Goal: Task Accomplishment & Management: Manage account settings

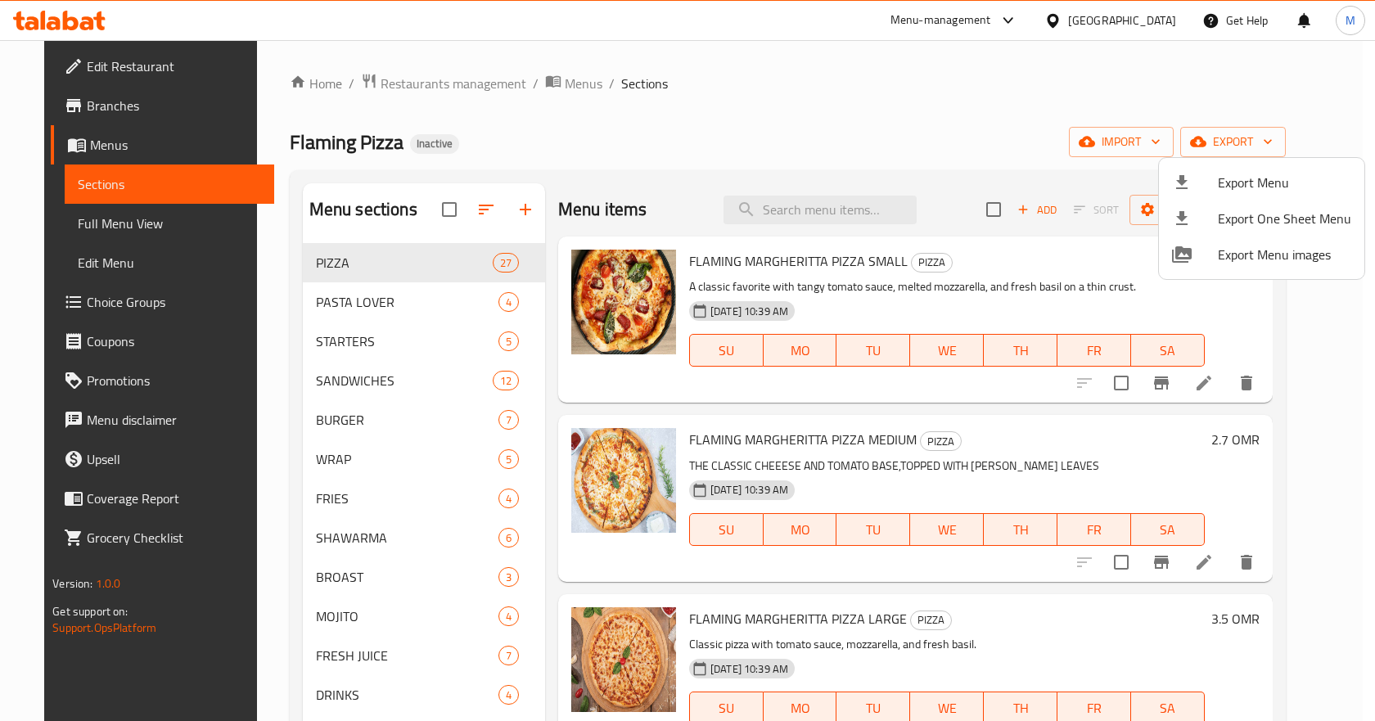
click at [1155, 25] on div at bounding box center [687, 360] width 1375 height 721
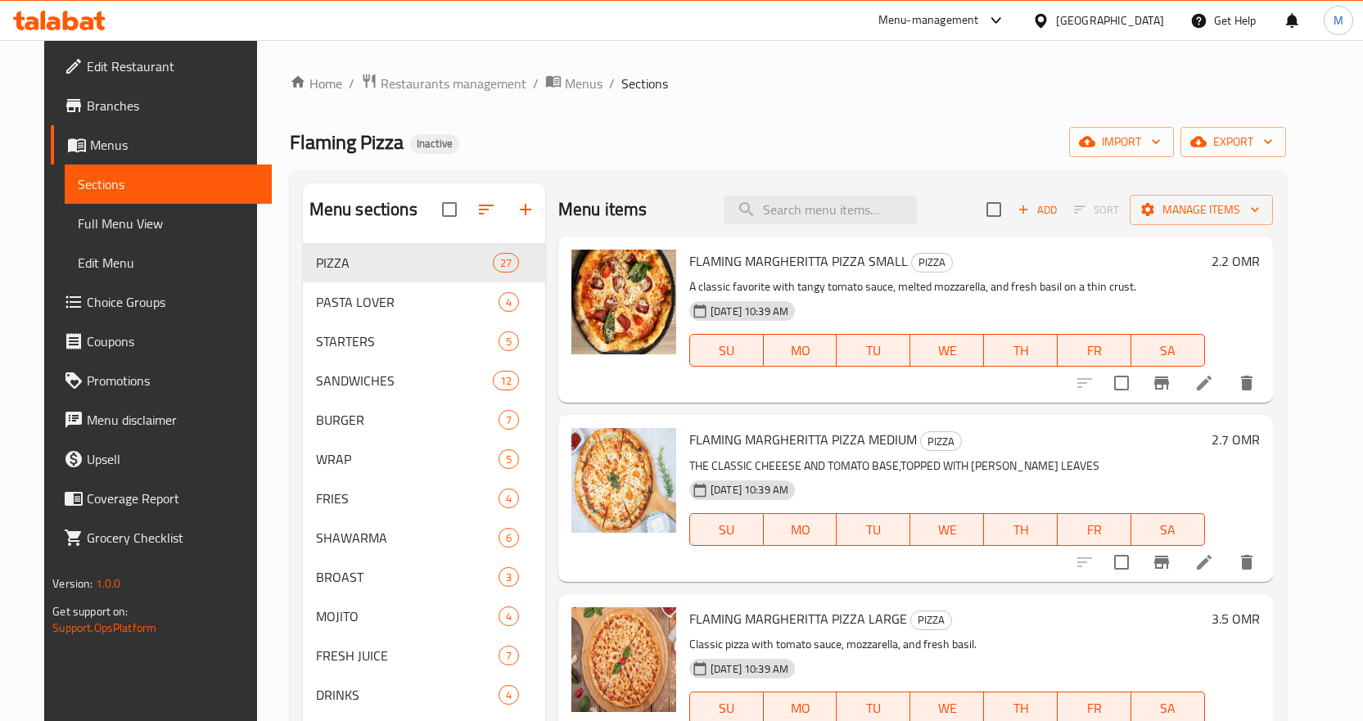
click at [1154, 25] on div "Oman" at bounding box center [1110, 20] width 108 height 18
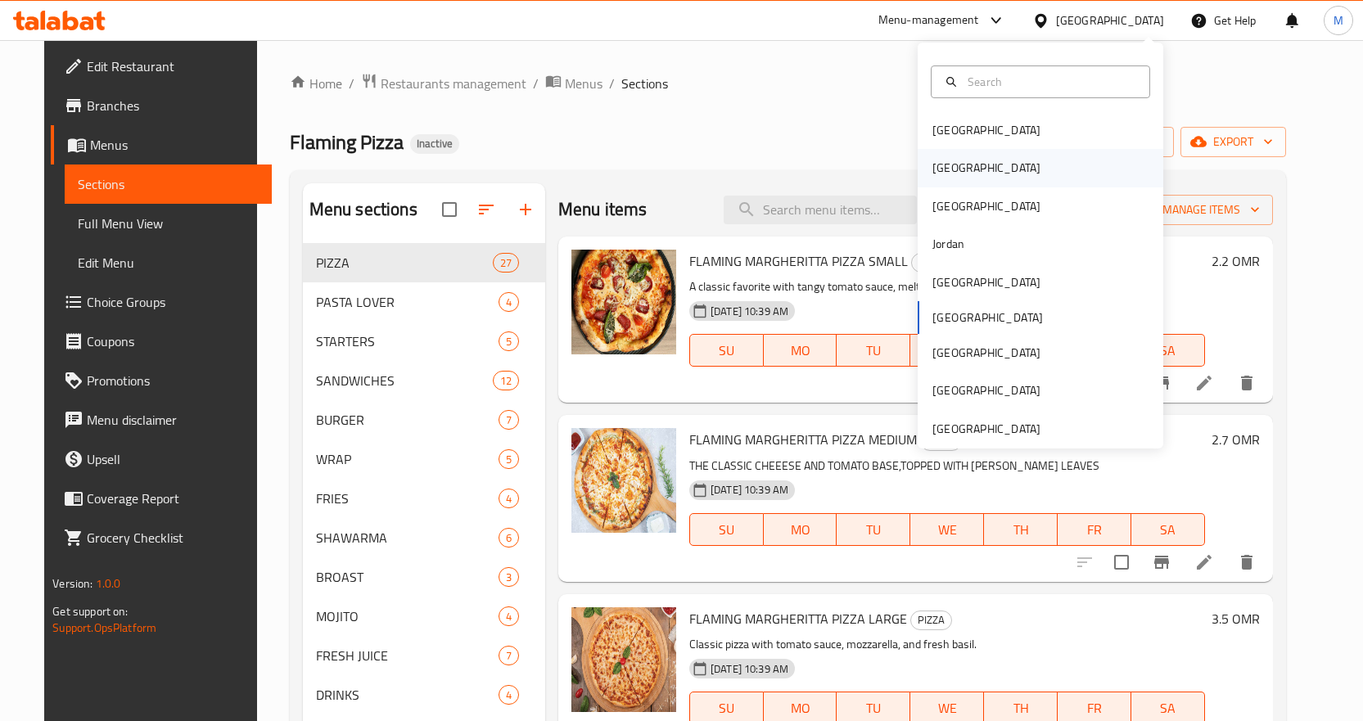
click at [974, 165] on div "[GEOGRAPHIC_DATA]" at bounding box center [1041, 168] width 246 height 38
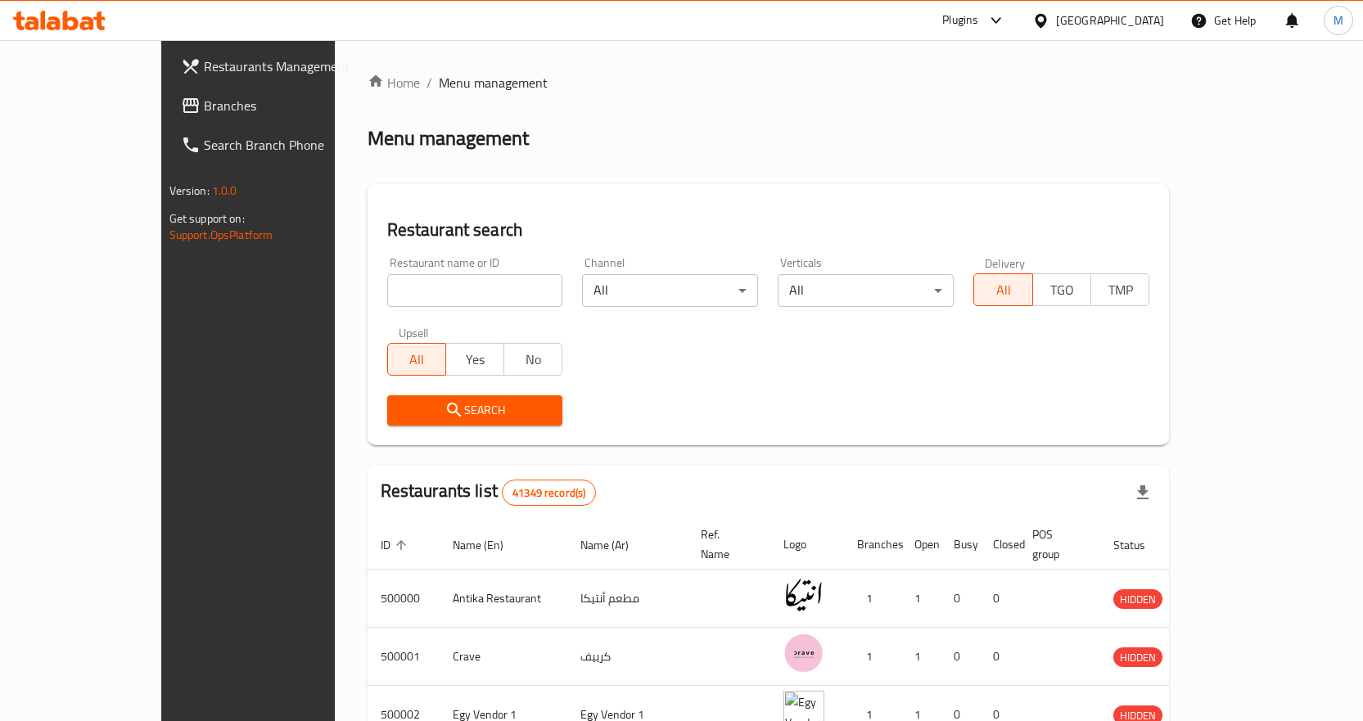
click at [204, 110] on span "Branches" at bounding box center [290, 106] width 172 height 20
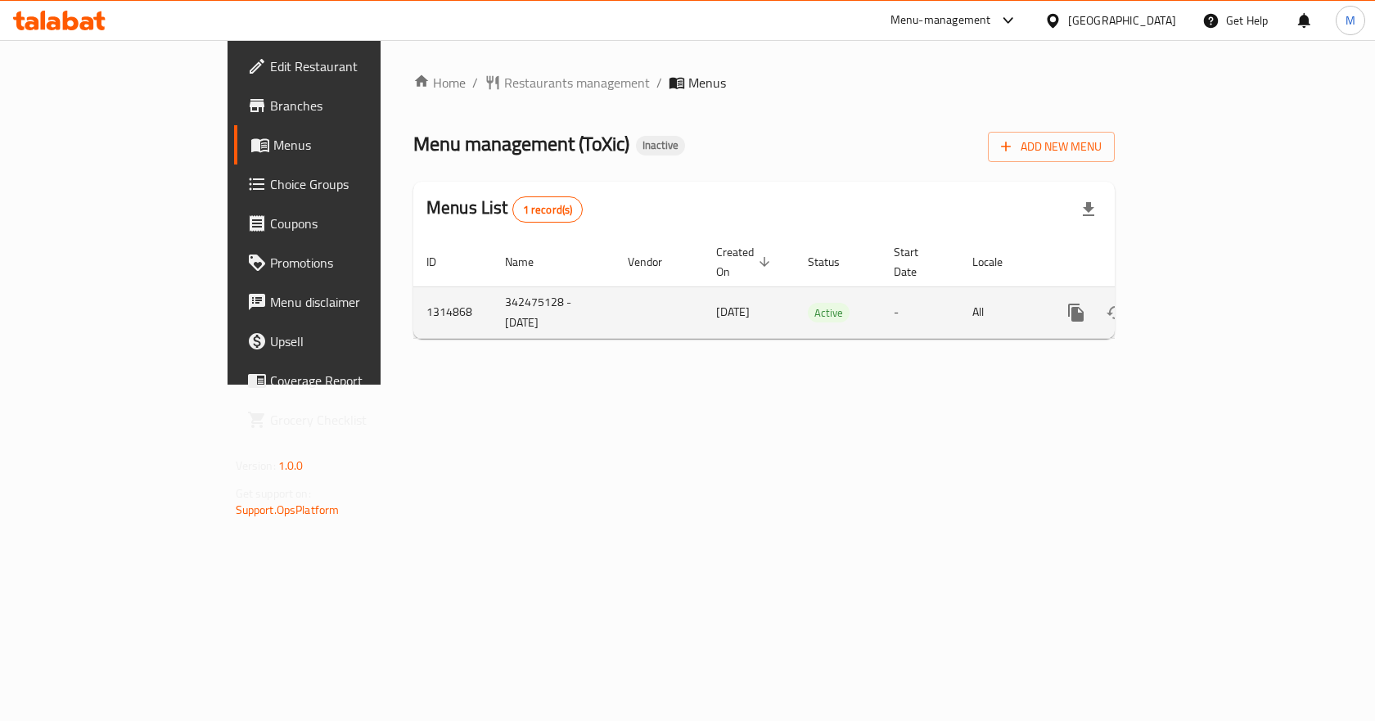
click at [1204, 303] on icon "enhanced table" at bounding box center [1195, 313] width 20 height 20
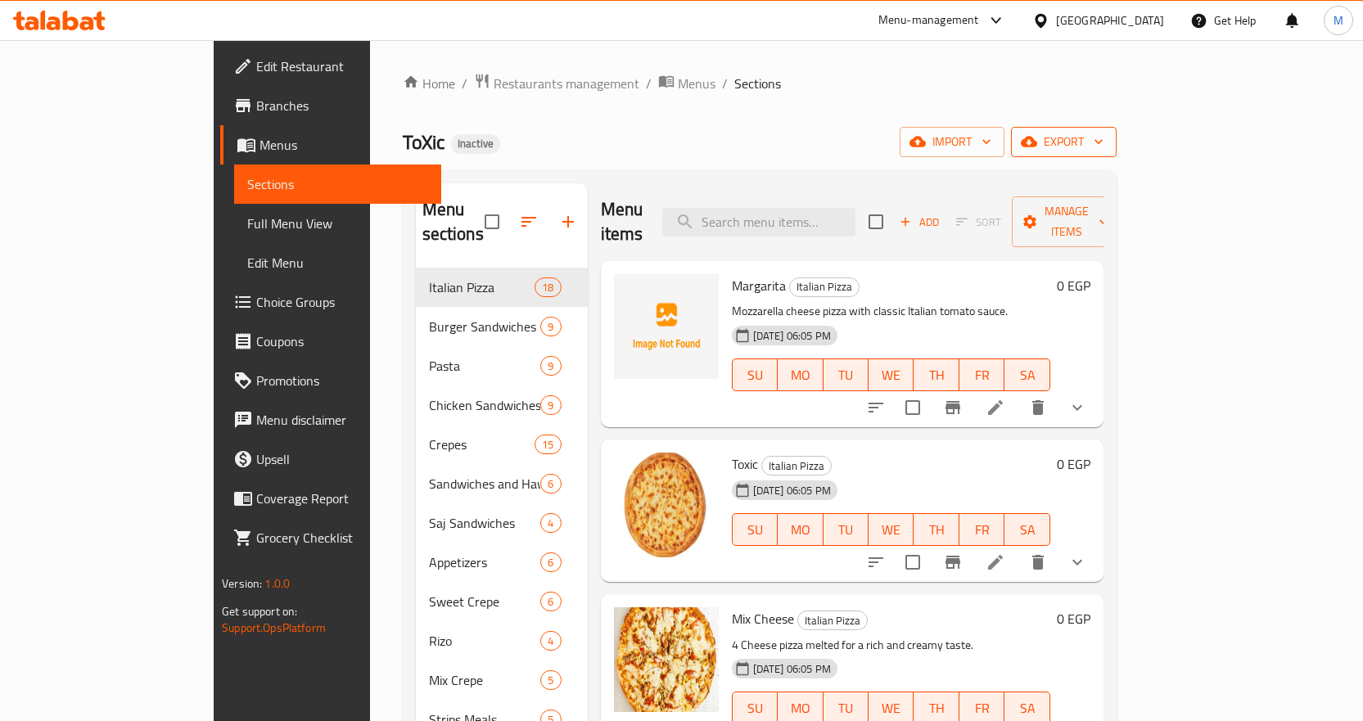
click at [1104, 151] on span "export" at bounding box center [1063, 142] width 79 height 20
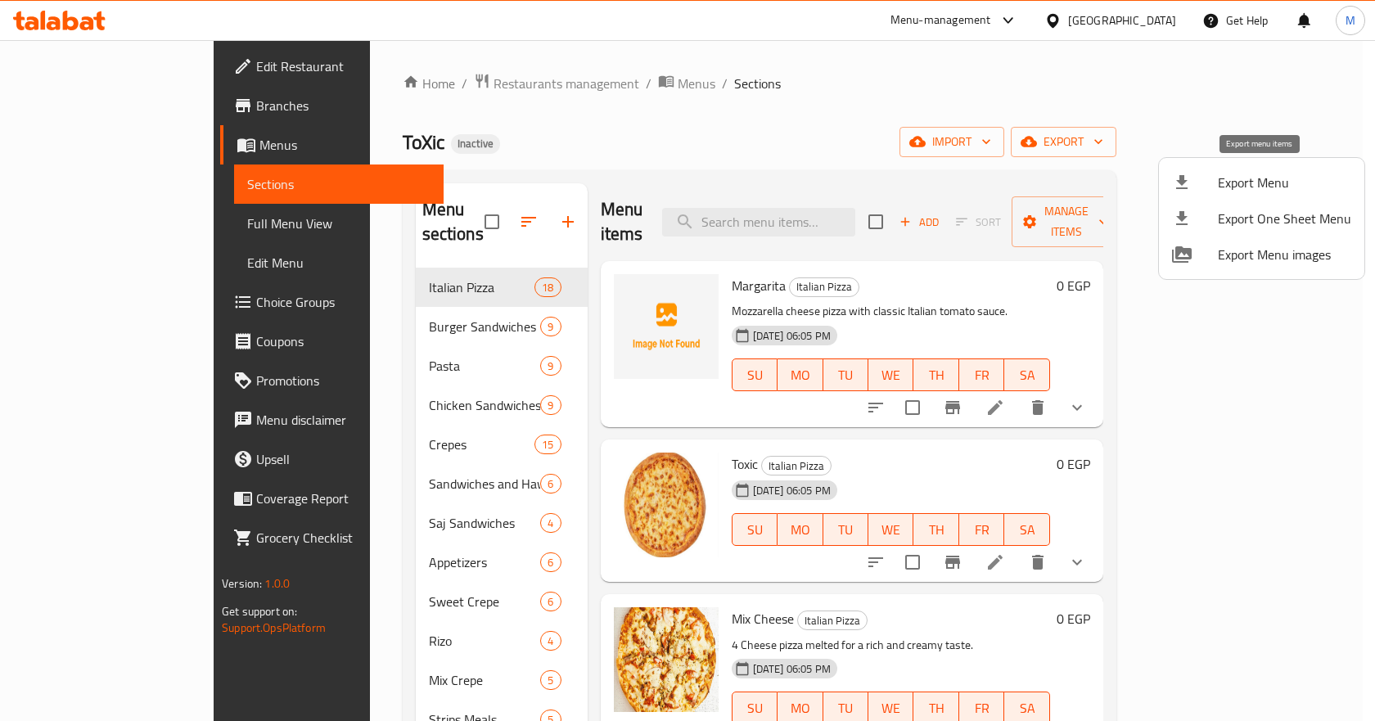
click at [1228, 187] on span "Export Menu" at bounding box center [1284, 183] width 133 height 20
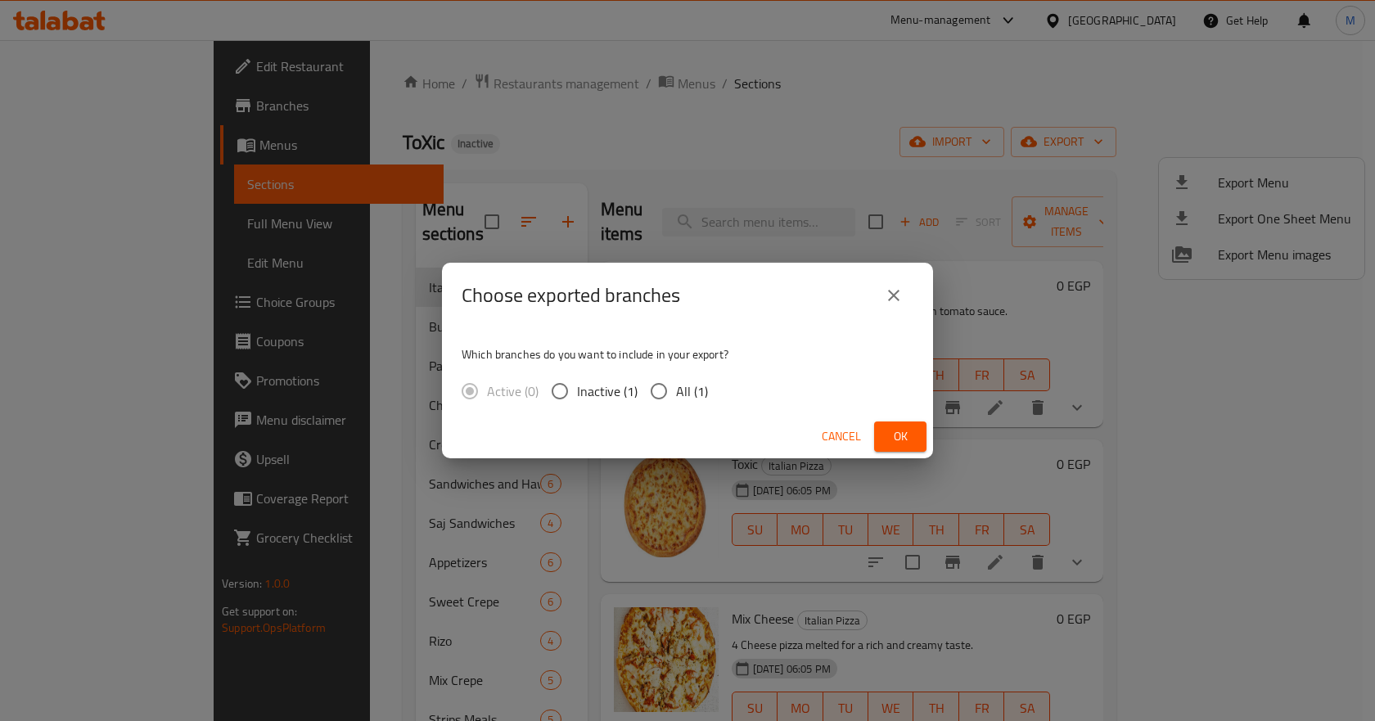
click at [671, 391] on input "All (1)" at bounding box center [659, 391] width 34 height 34
radio input "true"
click at [901, 427] on button "Ok" at bounding box center [900, 437] width 52 height 30
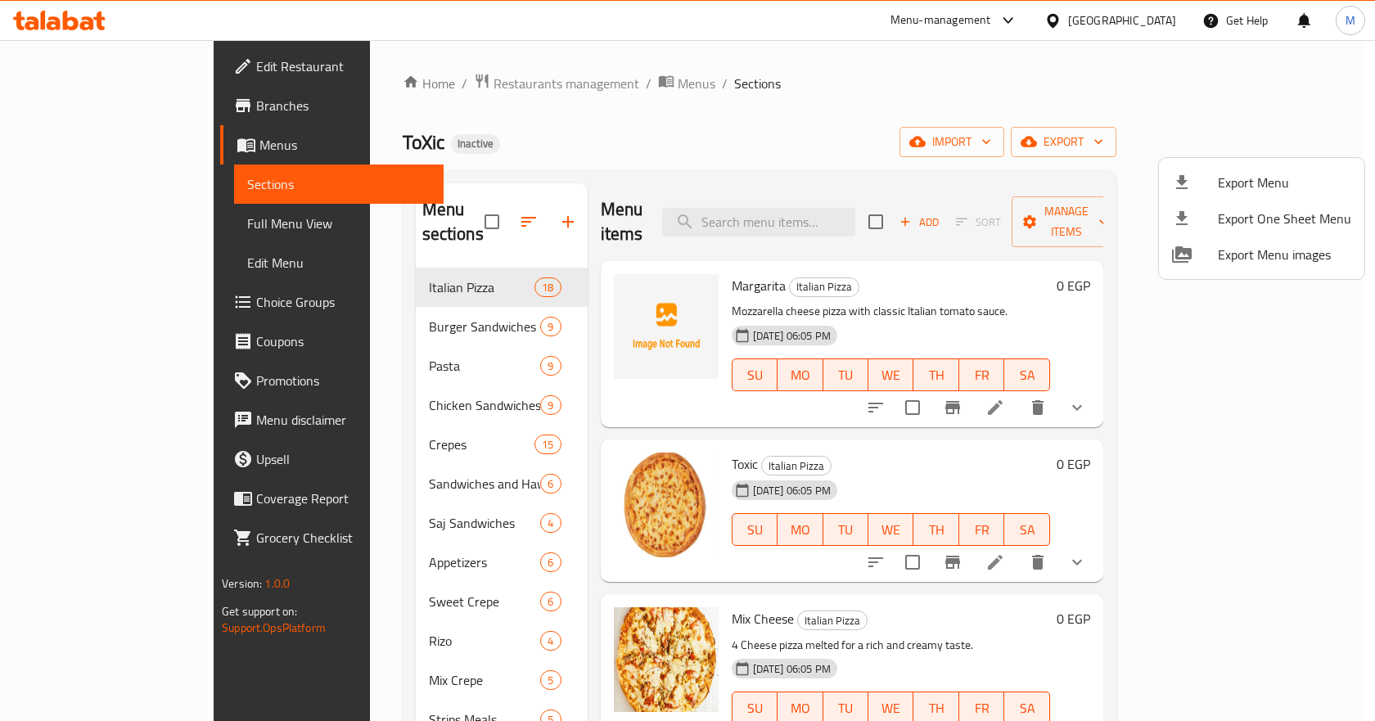
click at [1262, 174] on span "Export Menu" at bounding box center [1284, 183] width 133 height 20
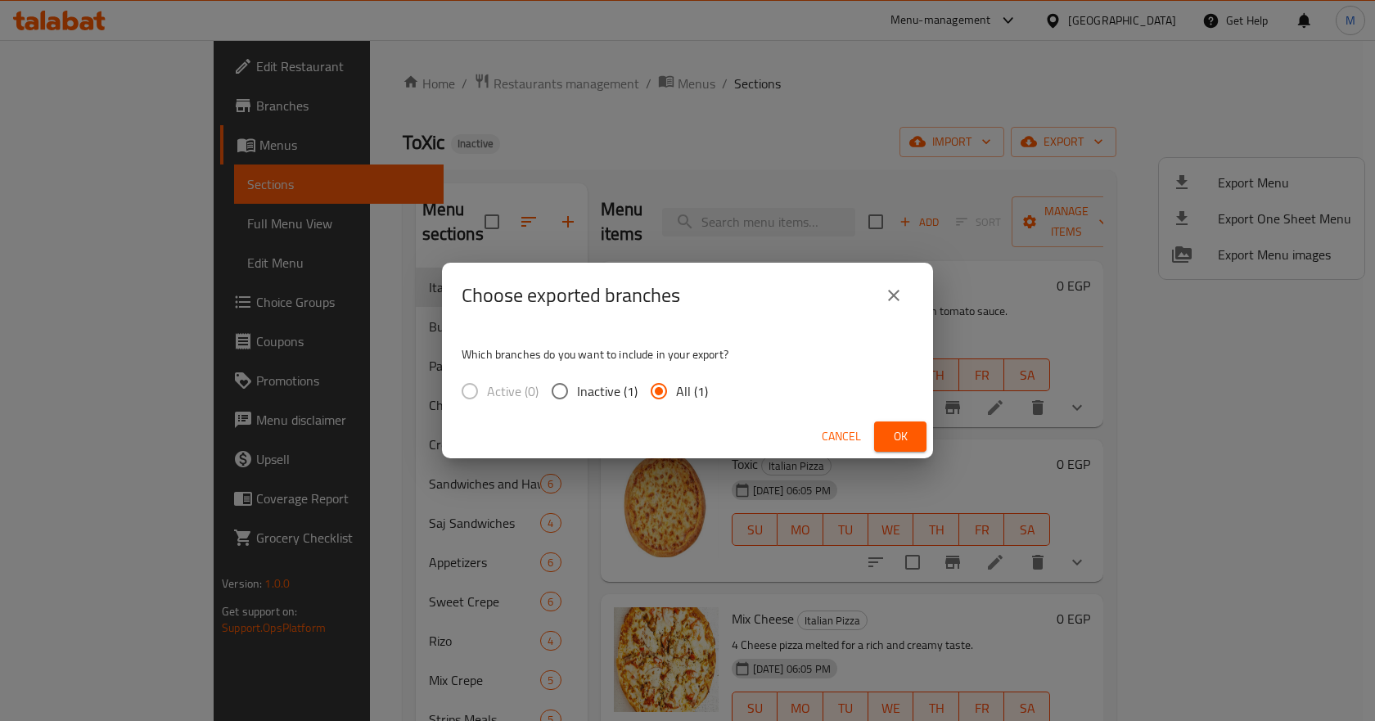
click at [892, 431] on span "Ok" at bounding box center [900, 437] width 26 height 20
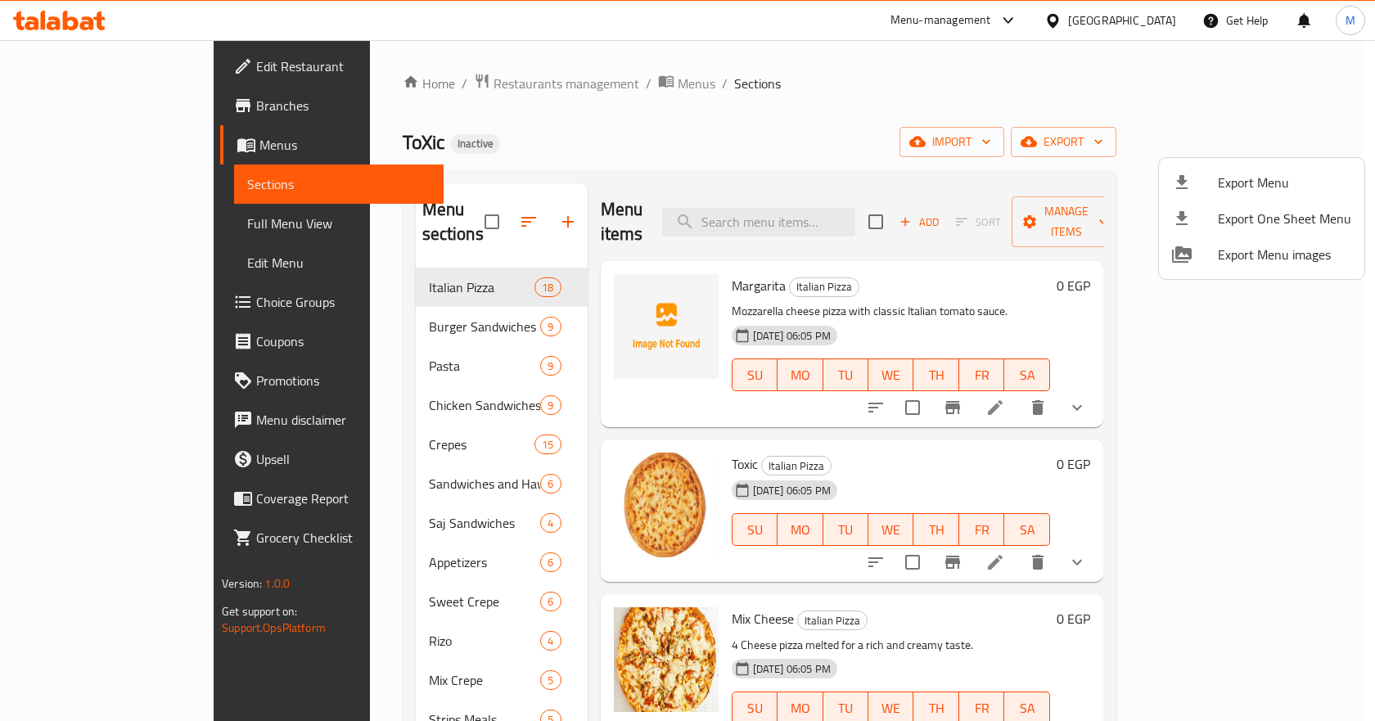
click at [476, 215] on div at bounding box center [687, 360] width 1375 height 721
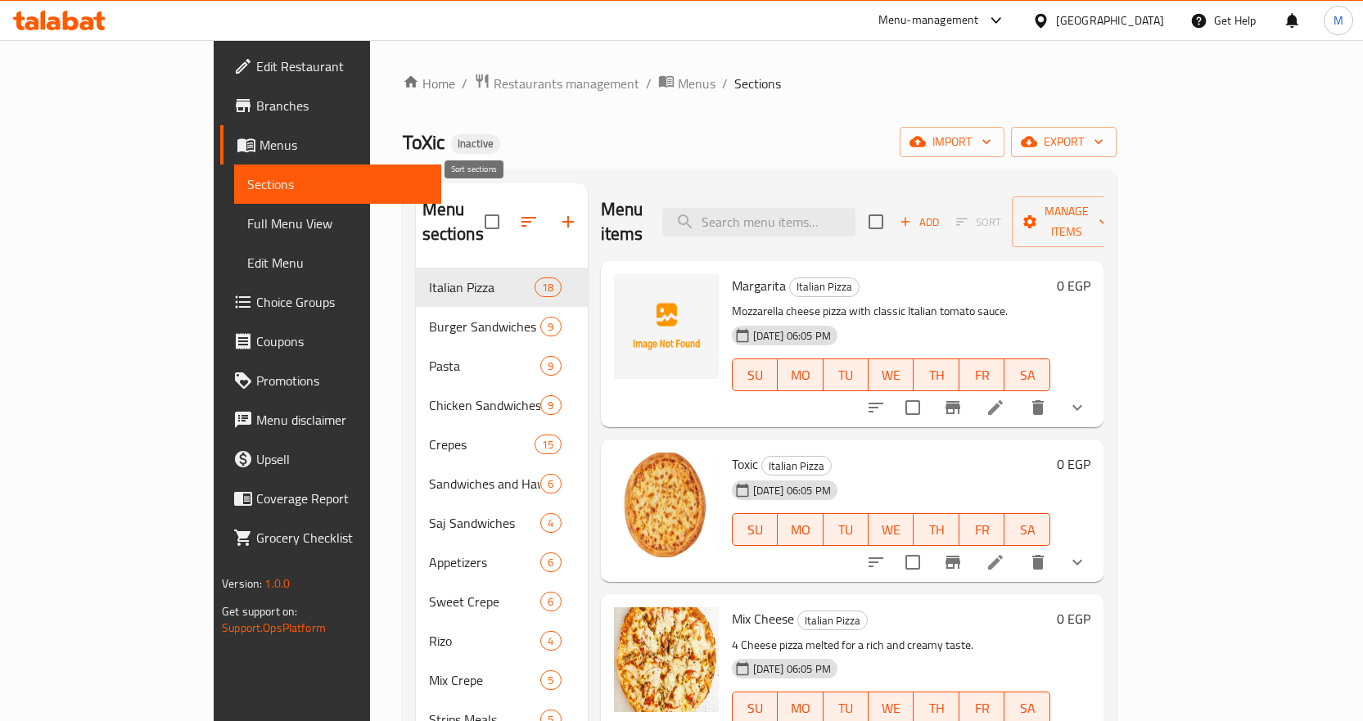
click at [519, 212] on icon "button" at bounding box center [529, 222] width 20 height 20
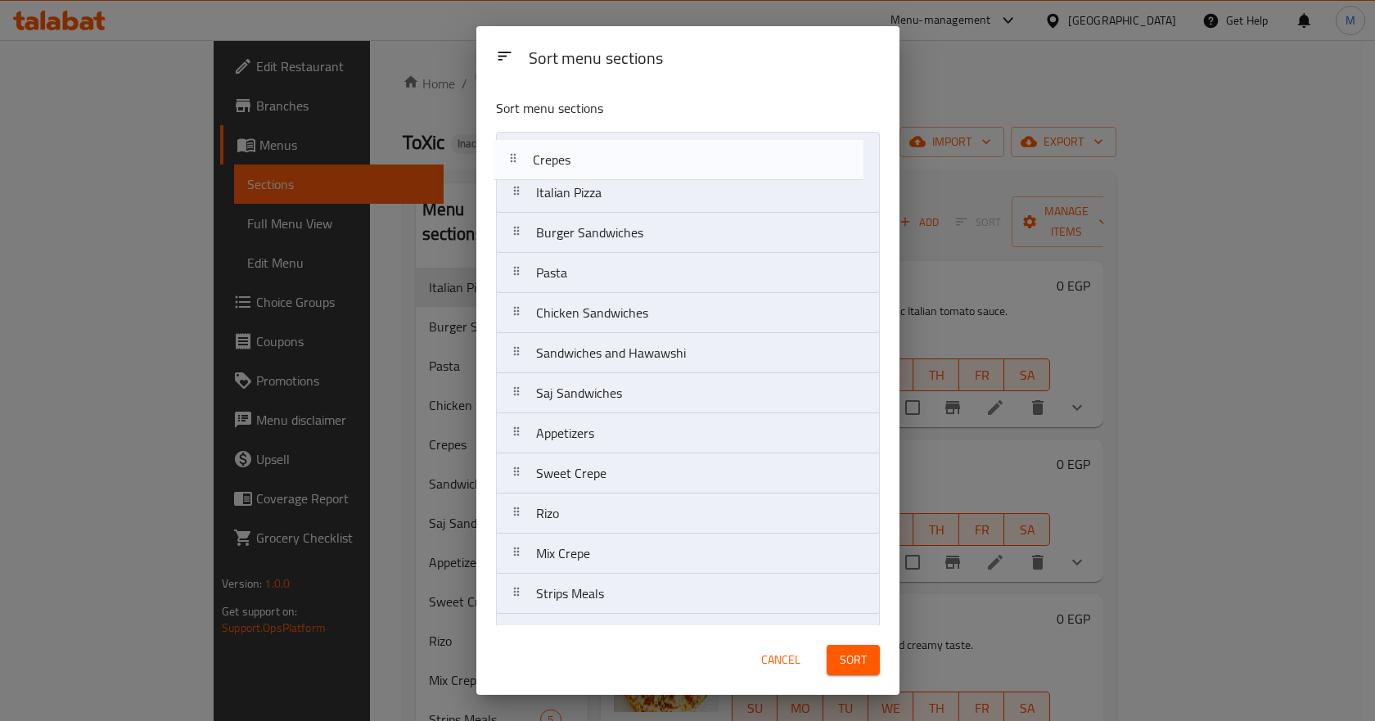
drag, startPoint x: 618, startPoint y: 323, endPoint x: 615, endPoint y: 160, distance: 163.8
click at [615, 160] on nav "Italian Pizza Burger Sandwiches Pasta Chicken Sandwiches Crepes Sandwiches and …" at bounding box center [688, 413] width 384 height 563
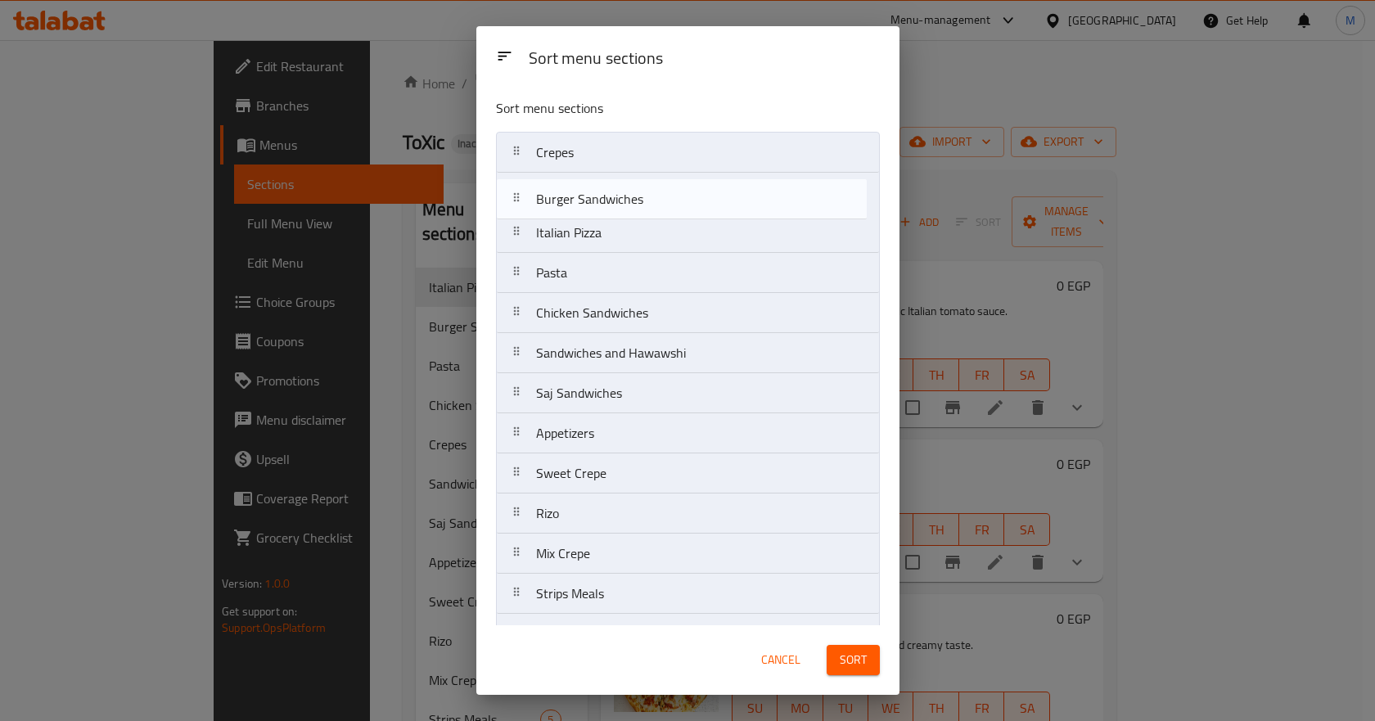
drag, startPoint x: 611, startPoint y: 238, endPoint x: 611, endPoint y: 198, distance: 40.1
click at [611, 198] on nav "Crepes Italian Pizza Burger Sandwiches Pasta Chicken Sandwiches Sandwiches and …" at bounding box center [688, 413] width 384 height 563
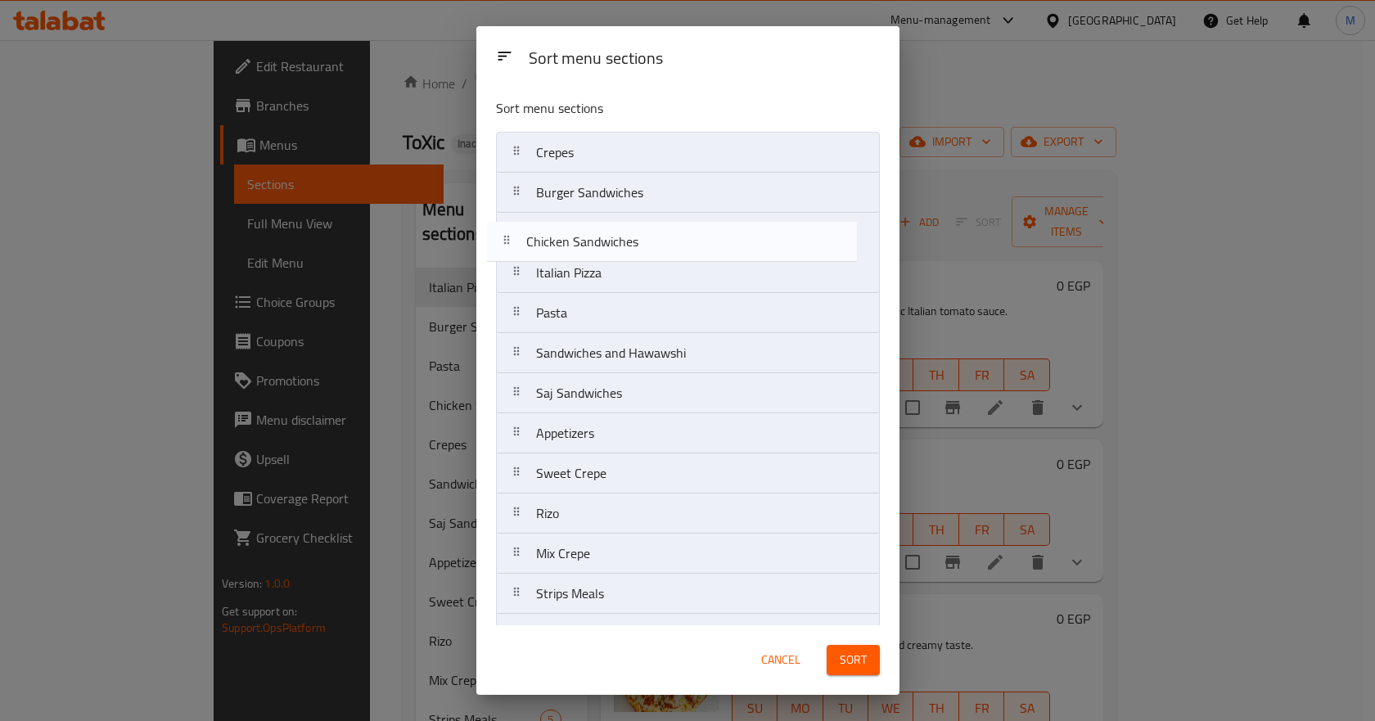
drag, startPoint x: 612, startPoint y: 320, endPoint x: 602, endPoint y: 233, distance: 87.4
click at [602, 233] on nav "Crepes Burger Sandwiches Italian Pizza Pasta Chicken Sandwiches Sandwiches and …" at bounding box center [688, 413] width 384 height 563
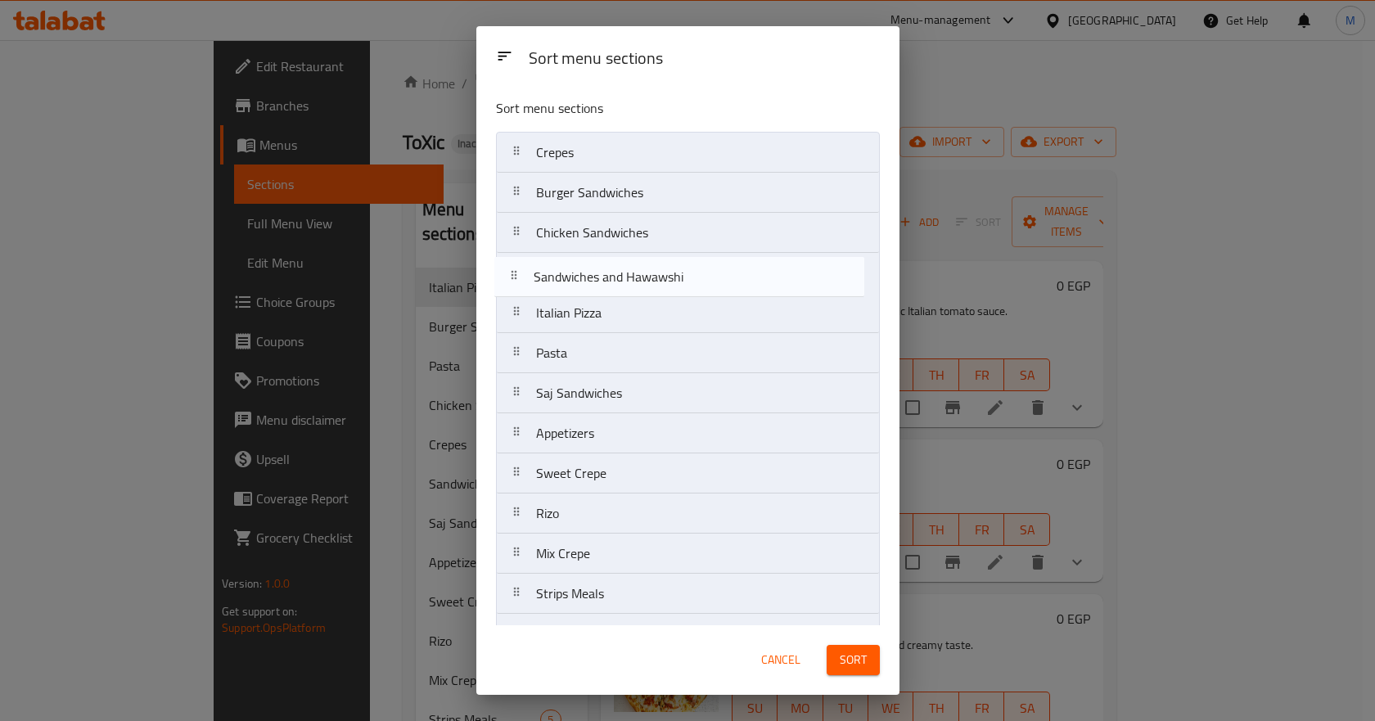
drag, startPoint x: 643, startPoint y: 358, endPoint x: 639, endPoint y: 266, distance: 91.8
click at [639, 266] on nav "Crepes Burger Sandwiches Chicken Sandwiches Italian Pizza Pasta Sandwiches and …" at bounding box center [688, 413] width 384 height 563
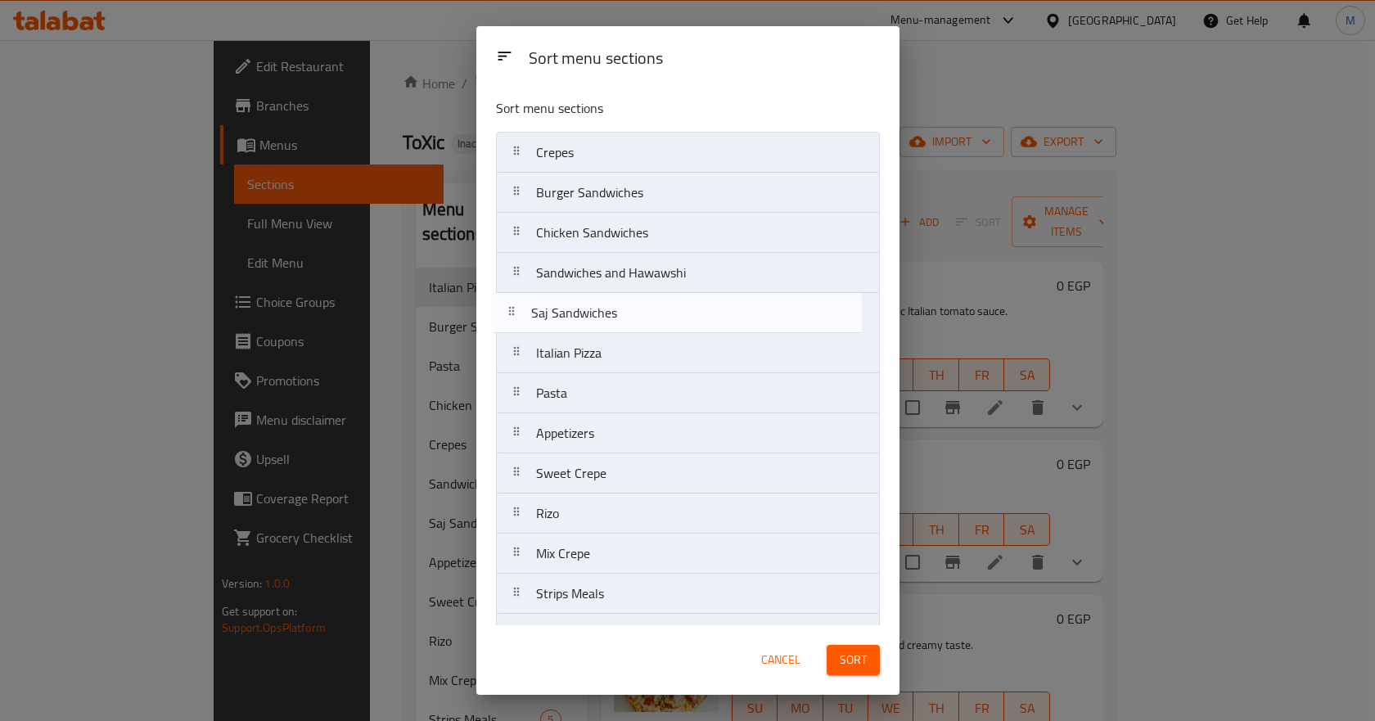
drag, startPoint x: 621, startPoint y: 400, endPoint x: 617, endPoint y: 314, distance: 86.8
click at [617, 314] on nav "Crepes Burger Sandwiches Chicken Sandwiches Sandwiches and Hawawshi Italian Piz…" at bounding box center [688, 413] width 384 height 563
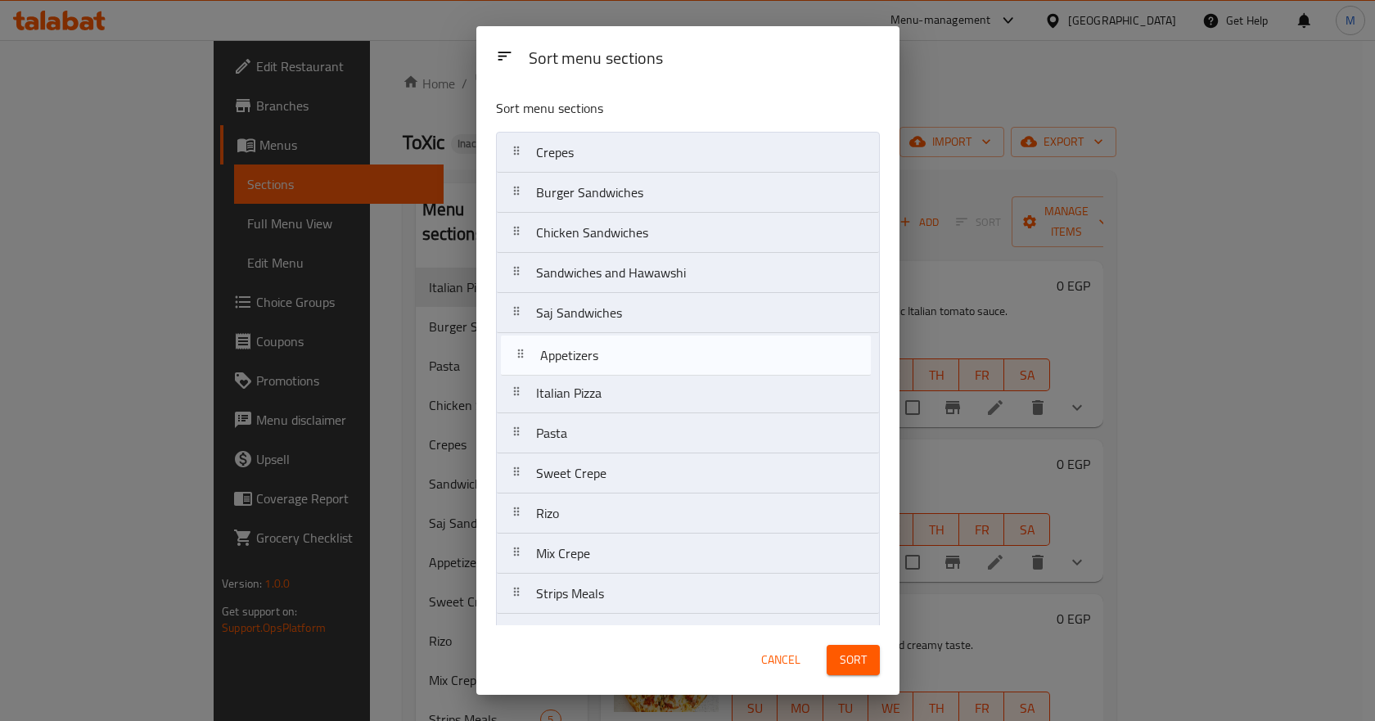
drag, startPoint x: 600, startPoint y: 446, endPoint x: 604, endPoint y: 361, distance: 85.2
click at [604, 361] on nav "Crepes Burger Sandwiches Chicken Sandwiches Sandwiches and Hawawshi Saj Sandwic…" at bounding box center [688, 413] width 384 height 563
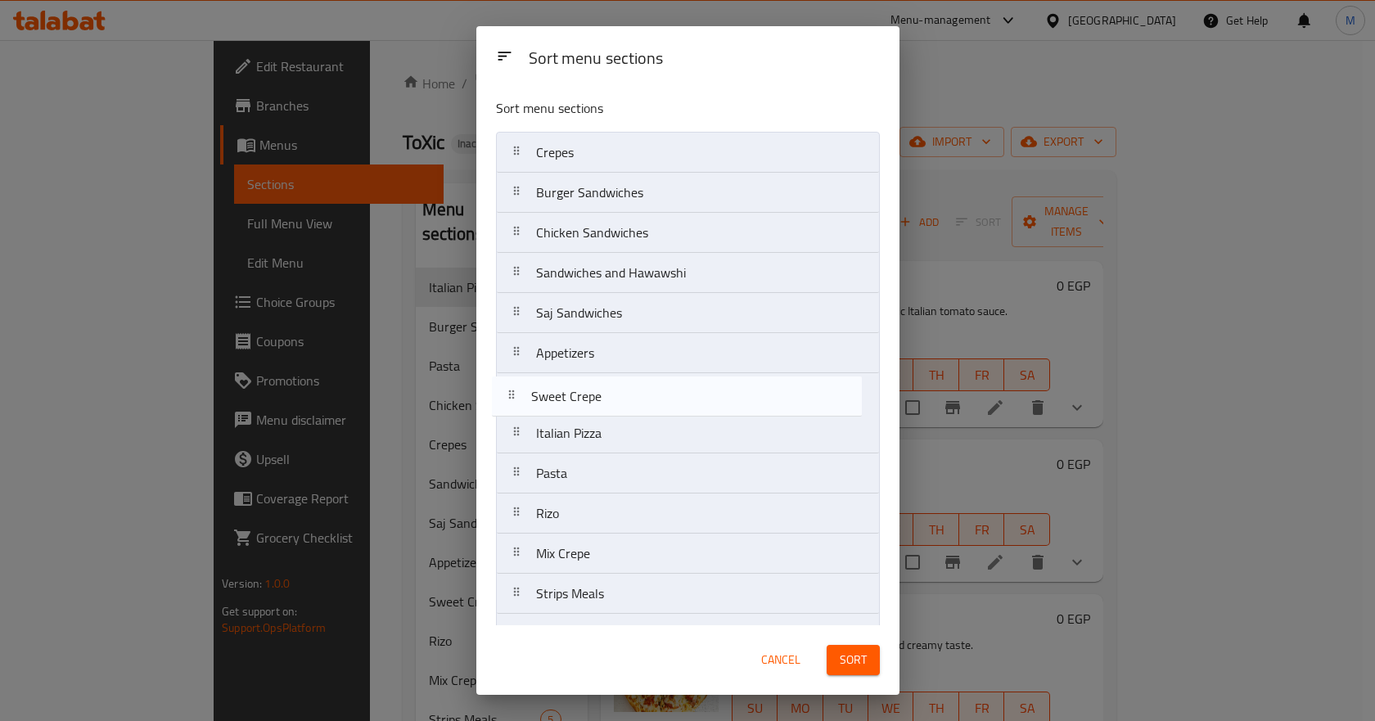
drag, startPoint x: 607, startPoint y: 476, endPoint x: 601, endPoint y: 395, distance: 81.3
click at [601, 395] on nav "Crepes Burger Sandwiches Chicken Sandwiches Sandwiches and Hawawshi Saj Sandwic…" at bounding box center [688, 413] width 384 height 563
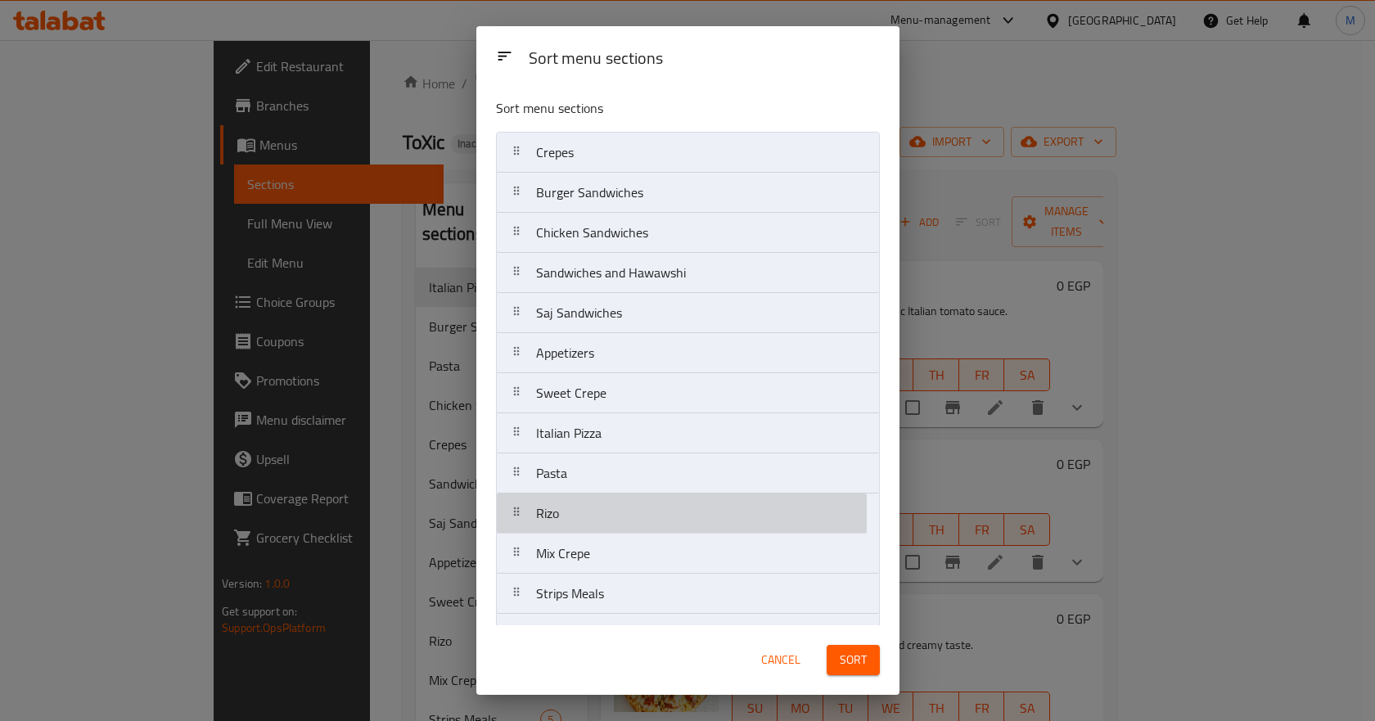
scroll to position [2, 0]
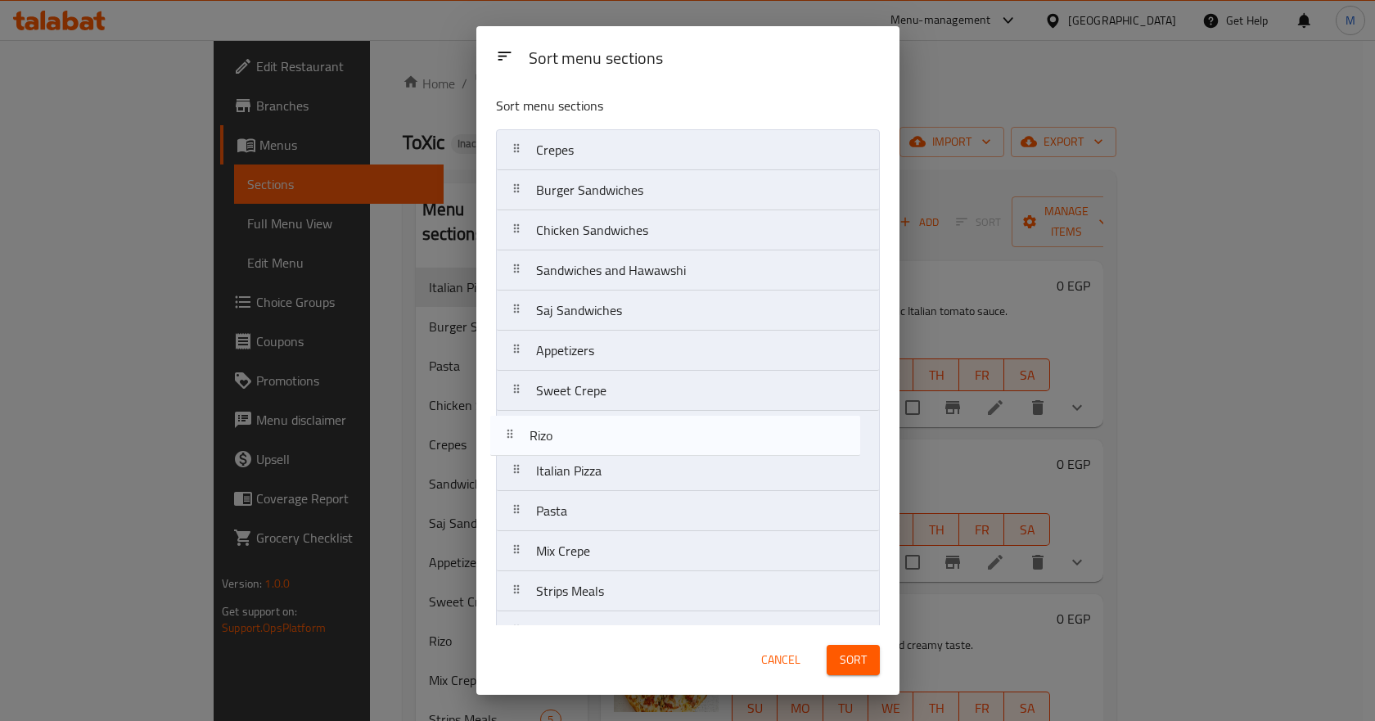
drag, startPoint x: 612, startPoint y: 513, endPoint x: 604, endPoint y: 426, distance: 87.9
click at [604, 426] on nav "Crepes Burger Sandwiches Chicken Sandwiches Sandwiches and Hawawshi Saj Sandwic…" at bounding box center [688, 410] width 384 height 563
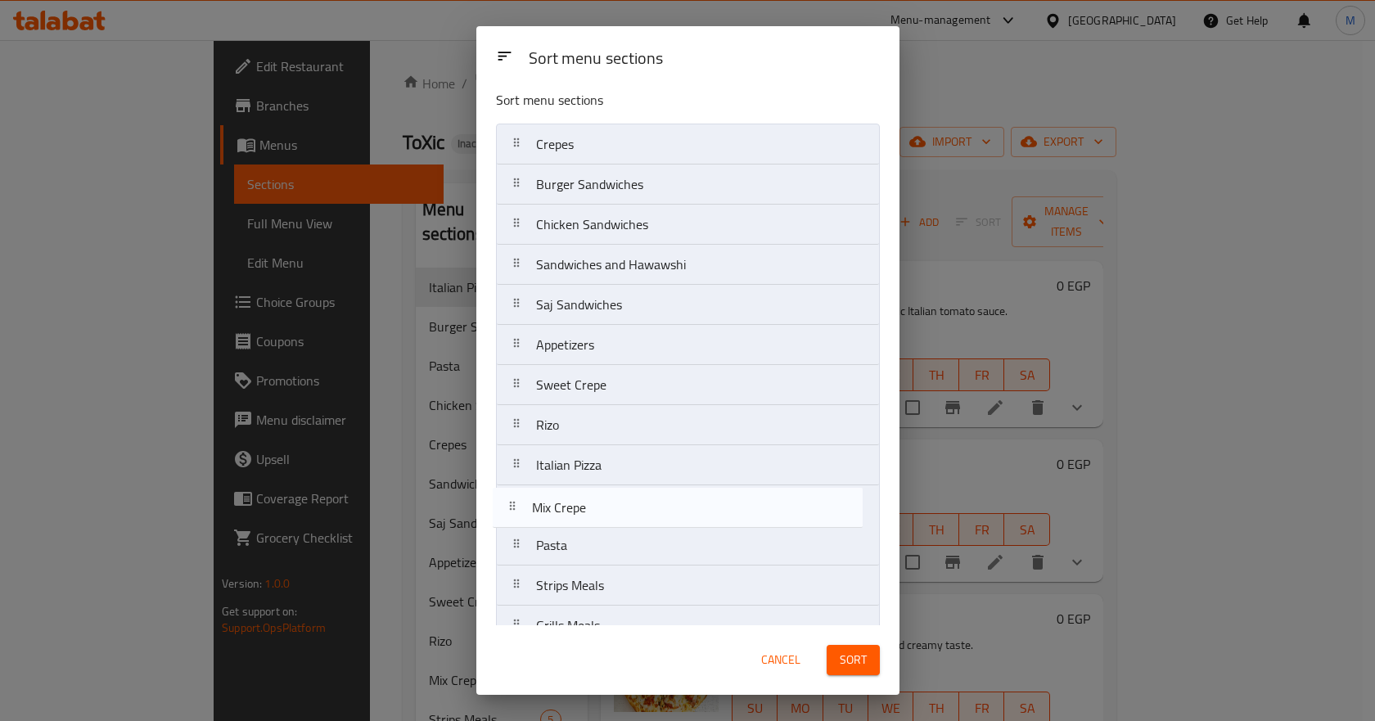
scroll to position [13, 0]
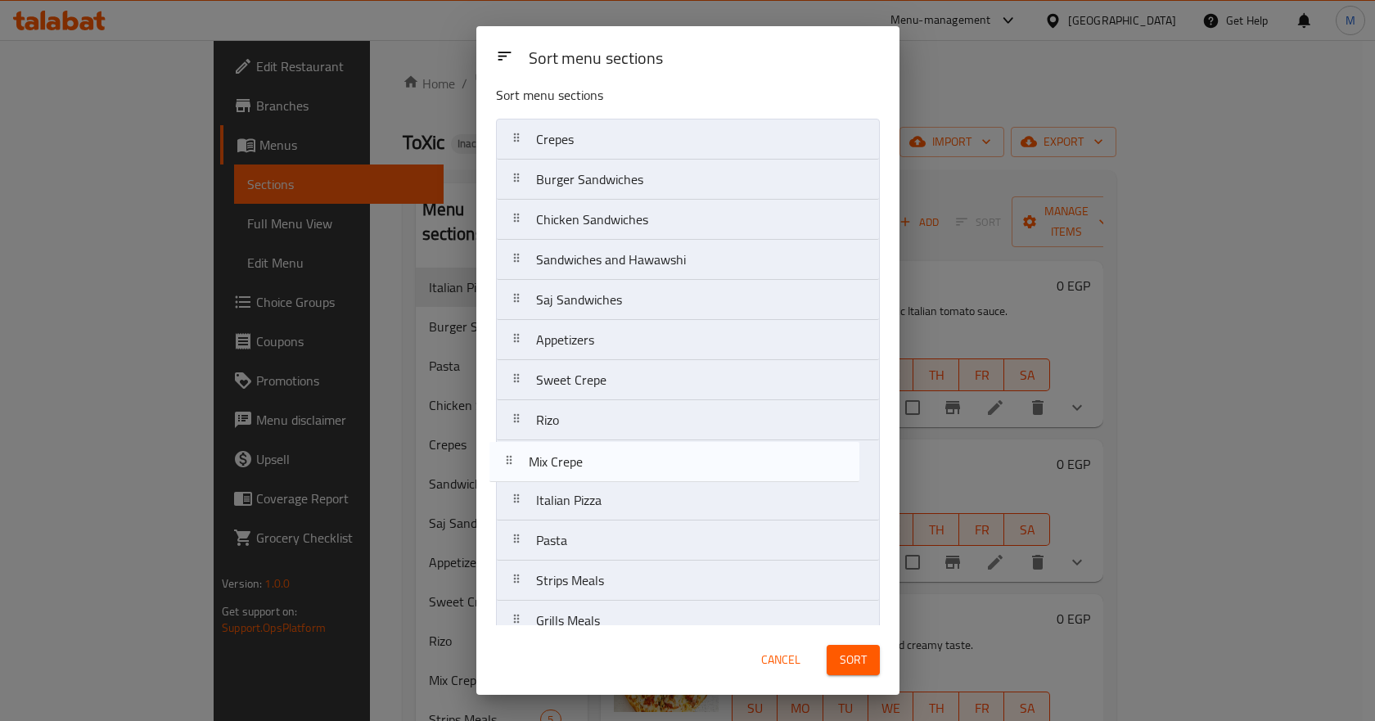
drag, startPoint x: 639, startPoint y: 551, endPoint x: 631, endPoint y: 462, distance: 89.5
click at [631, 462] on nav "Crepes Burger Sandwiches Chicken Sandwiches Sandwiches and Hawawshi Saj Sandwic…" at bounding box center [688, 400] width 384 height 563
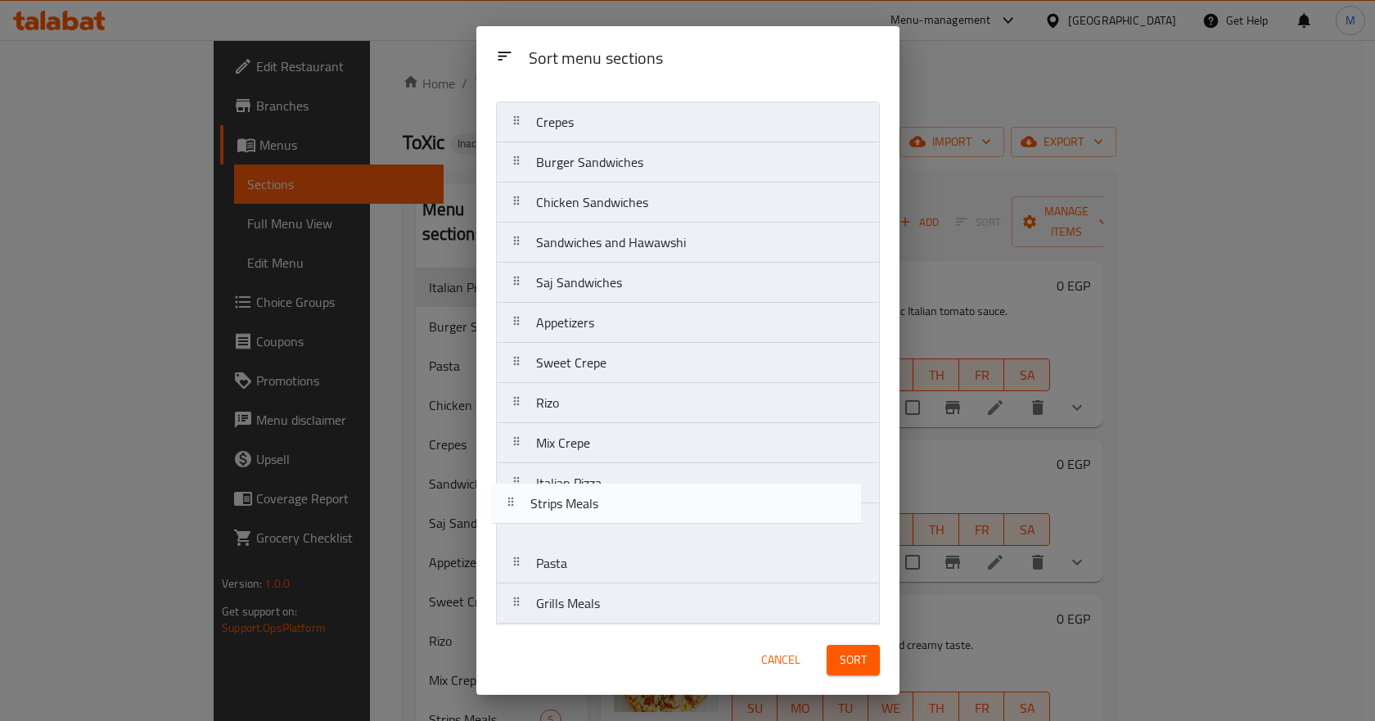
scroll to position [38, 0]
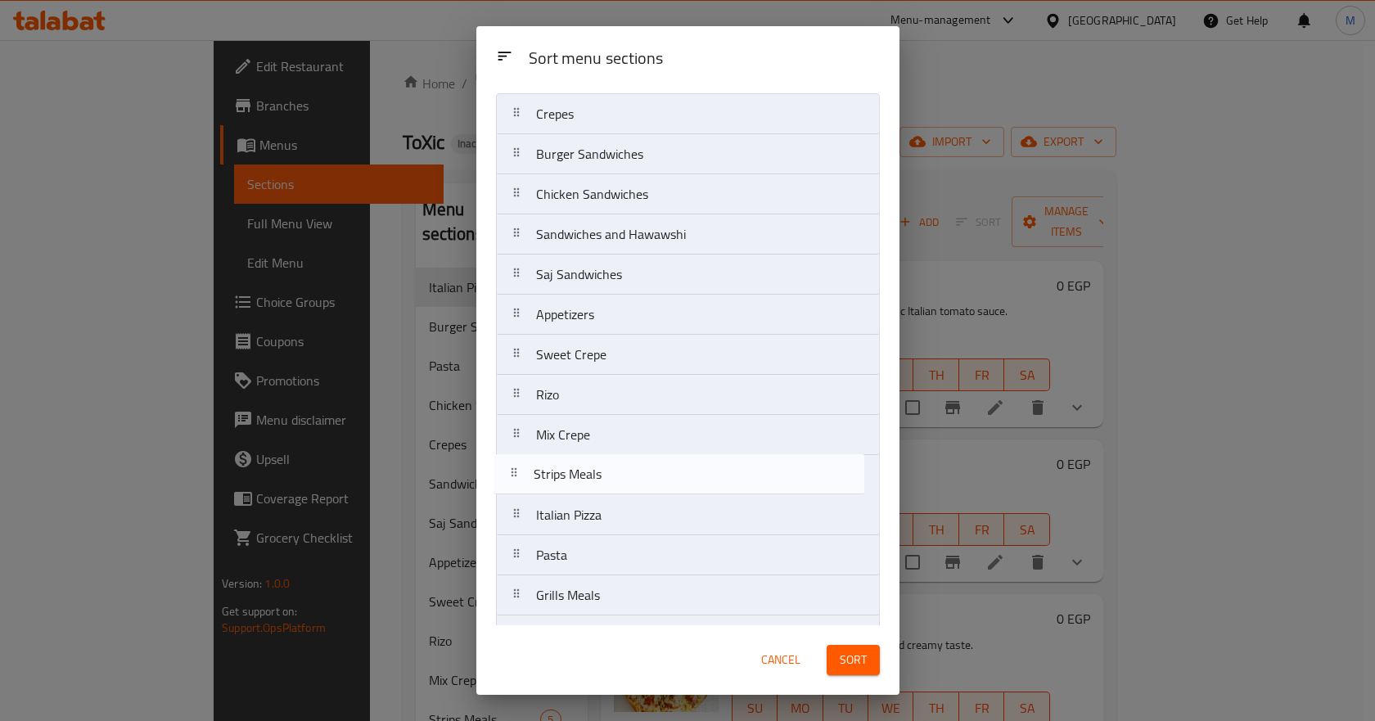
drag, startPoint x: 612, startPoint y: 585, endPoint x: 609, endPoint y: 474, distance: 111.4
click at [609, 474] on nav "Crepes Burger Sandwiches Chicken Sandwiches Sandwiches and Hawawshi Saj Sandwic…" at bounding box center [688, 374] width 384 height 563
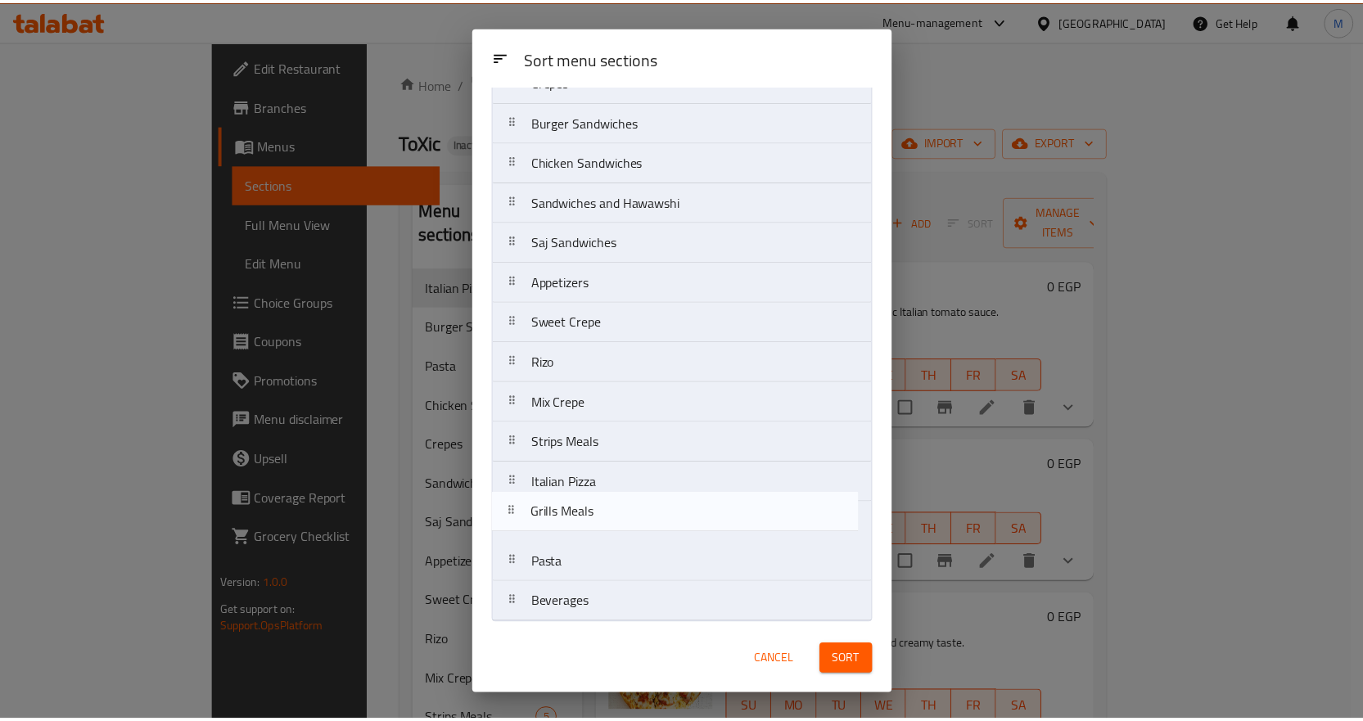
scroll to position [76, 0]
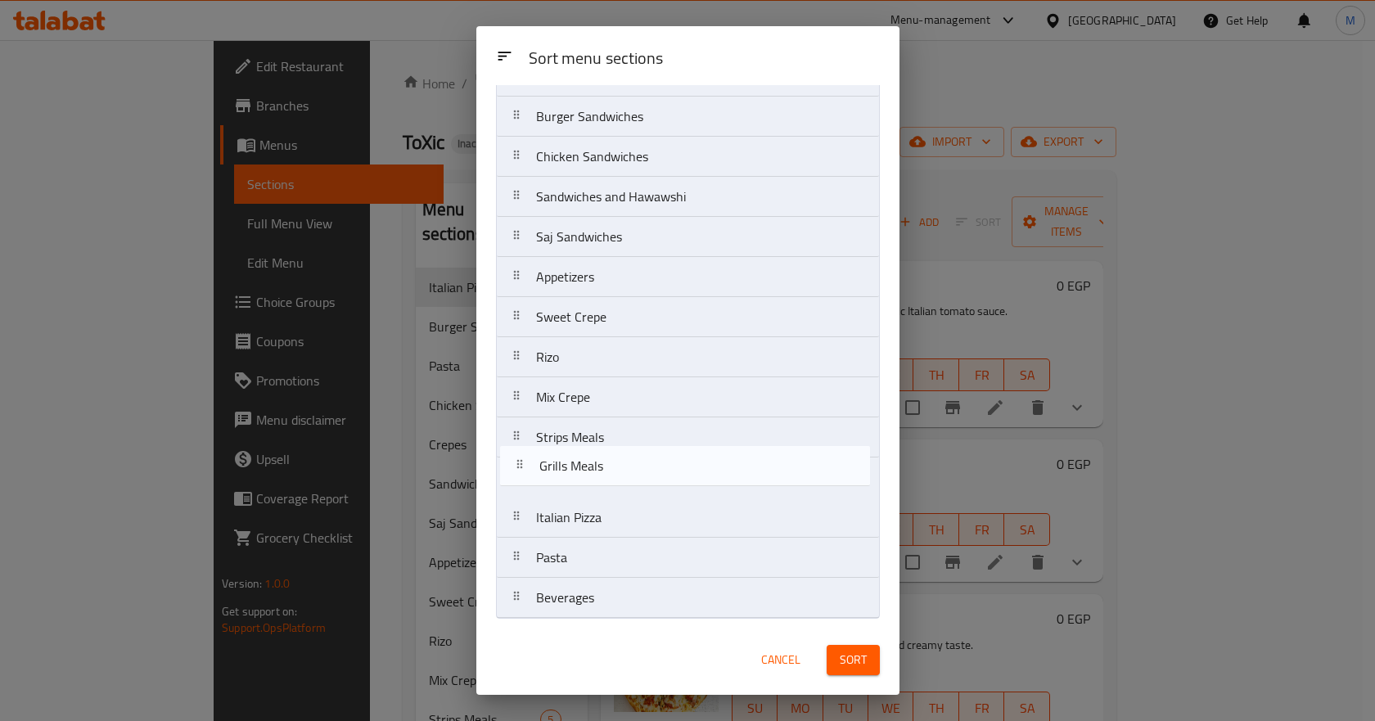
drag, startPoint x: 633, startPoint y: 603, endPoint x: 637, endPoint y: 468, distance: 135.1
click at [637, 468] on nav "Crepes Burger Sandwiches Chicken Sandwiches Sandwiches and Hawawshi Saj Sandwic…" at bounding box center [688, 337] width 384 height 563
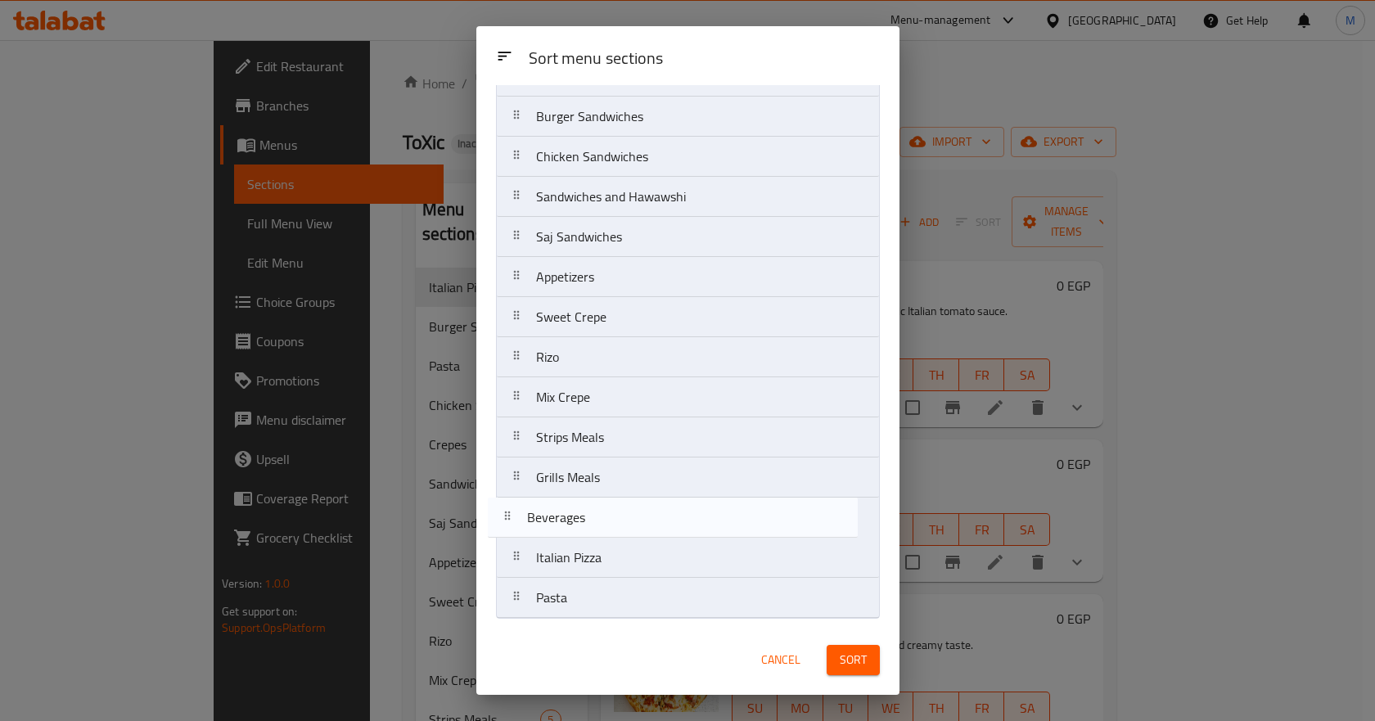
drag, startPoint x: 631, startPoint y: 604, endPoint x: 625, endPoint y: 513, distance: 91.1
click at [625, 513] on nav "Crepes Burger Sandwiches Chicken Sandwiches Sandwiches and Hawawshi Saj Sandwic…" at bounding box center [688, 337] width 384 height 563
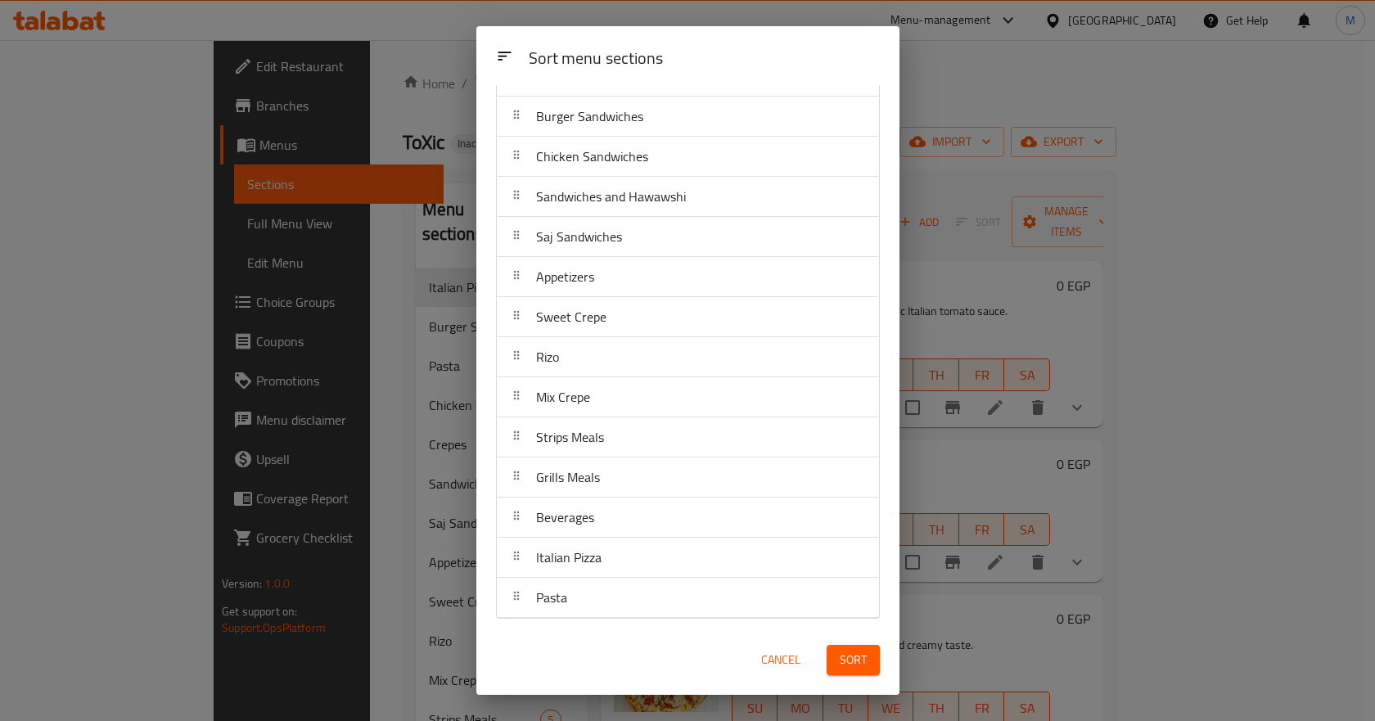
click at [843, 659] on span "Sort" at bounding box center [853, 660] width 27 height 20
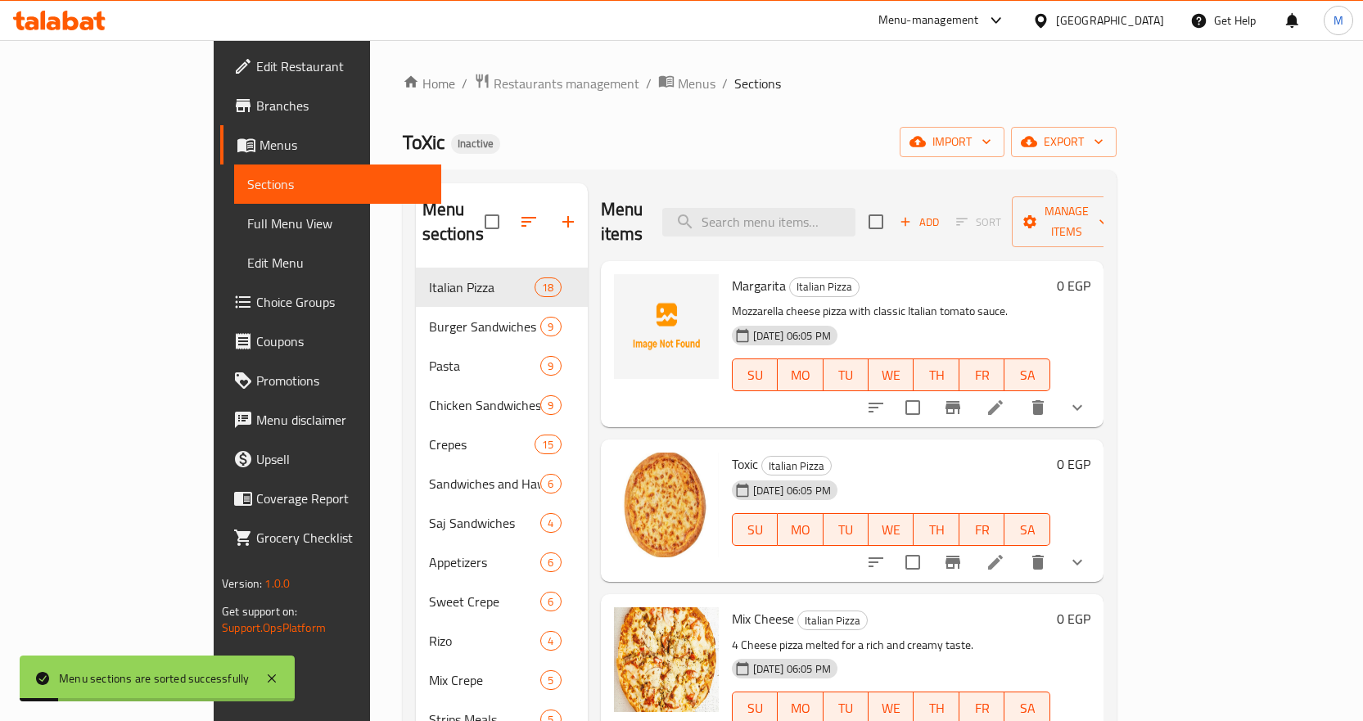
click at [247, 224] on span "Full Menu View" at bounding box center [337, 224] width 181 height 20
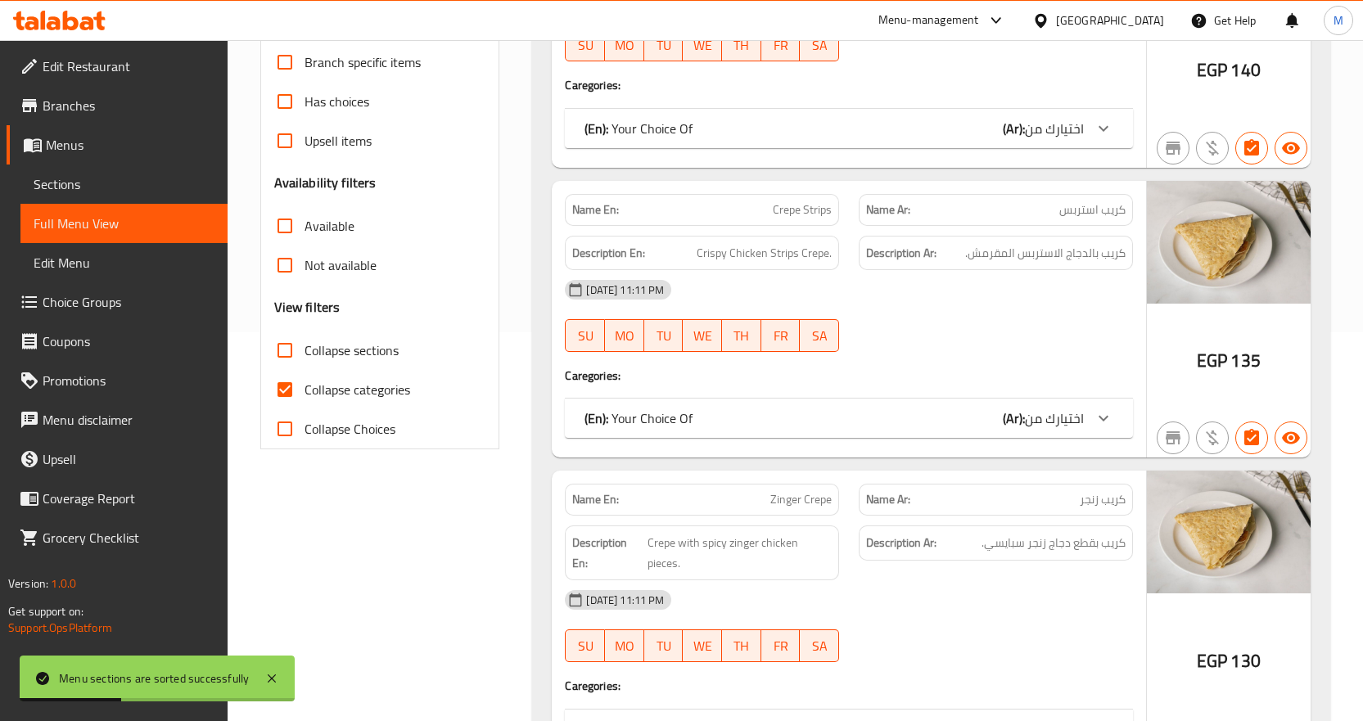
scroll to position [409, 0]
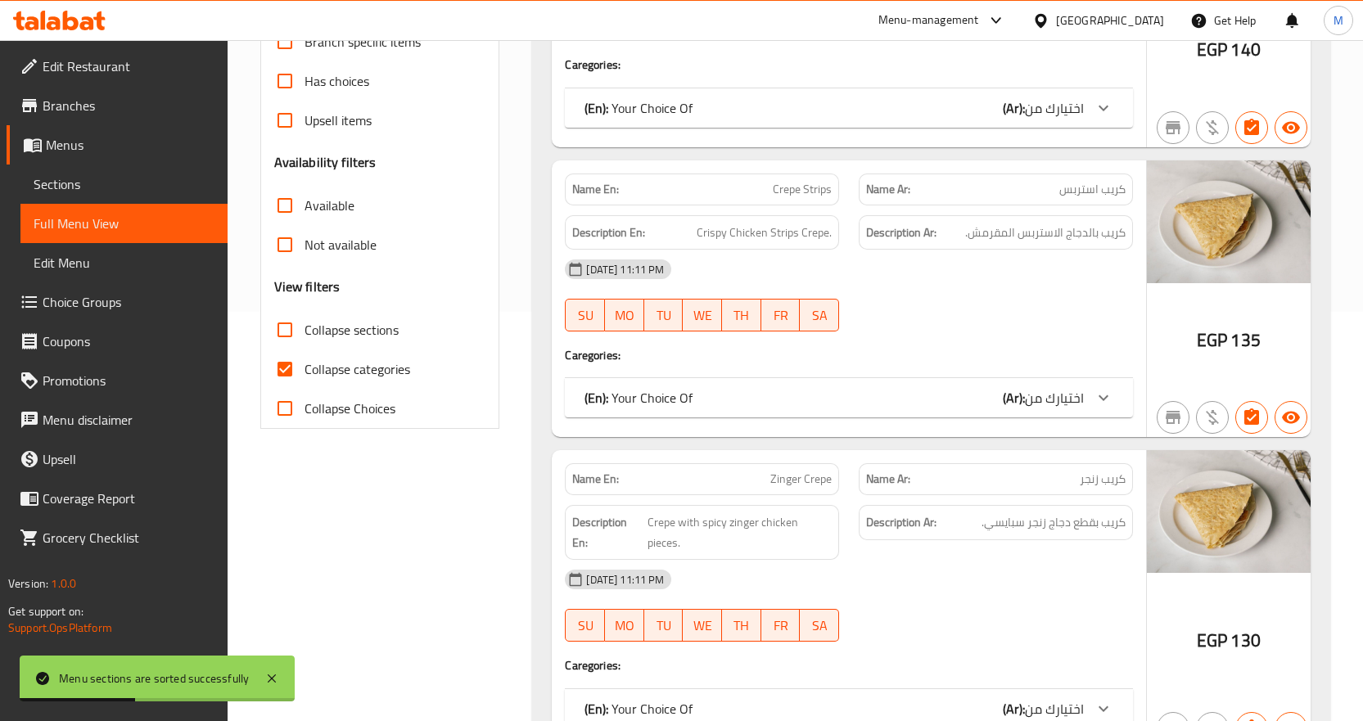
click at [335, 365] on span "Collapse categories" at bounding box center [358, 369] width 106 height 20
click at [305, 365] on input "Collapse categories" at bounding box center [284, 369] width 39 height 39
checkbox input "false"
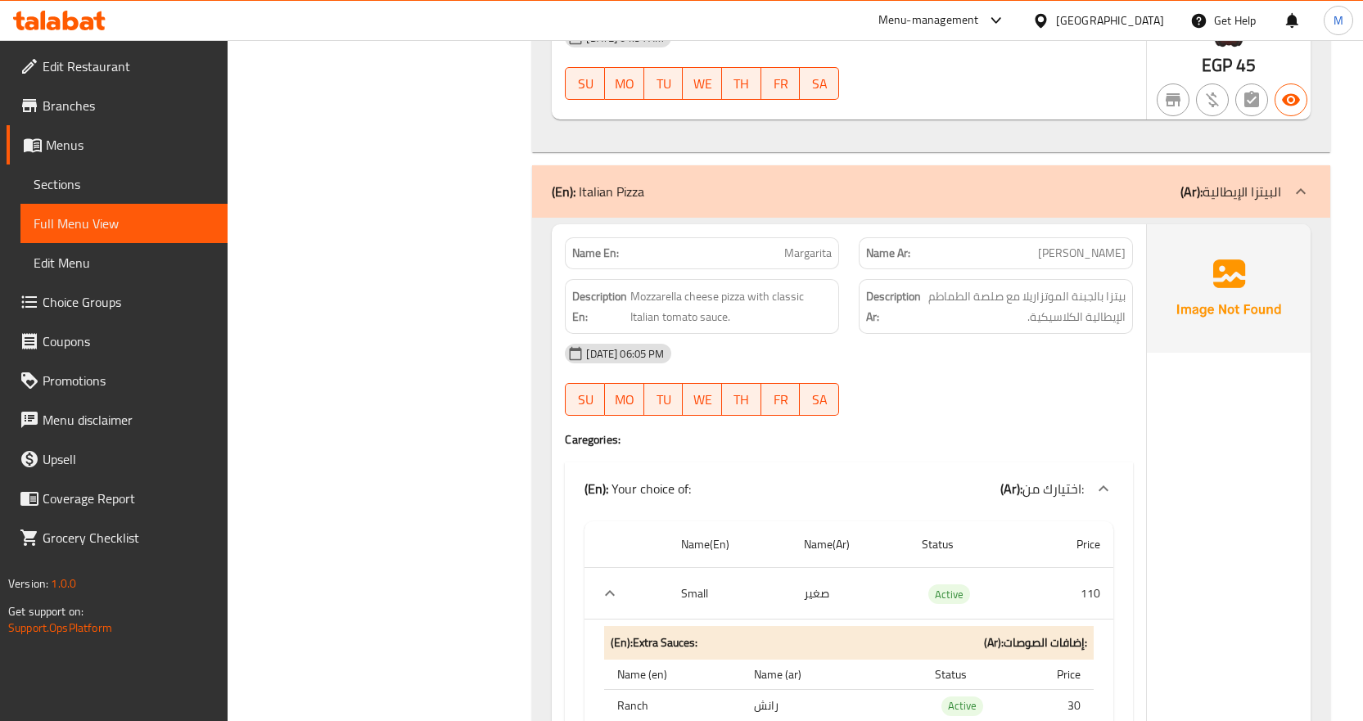
scroll to position [58792, 0]
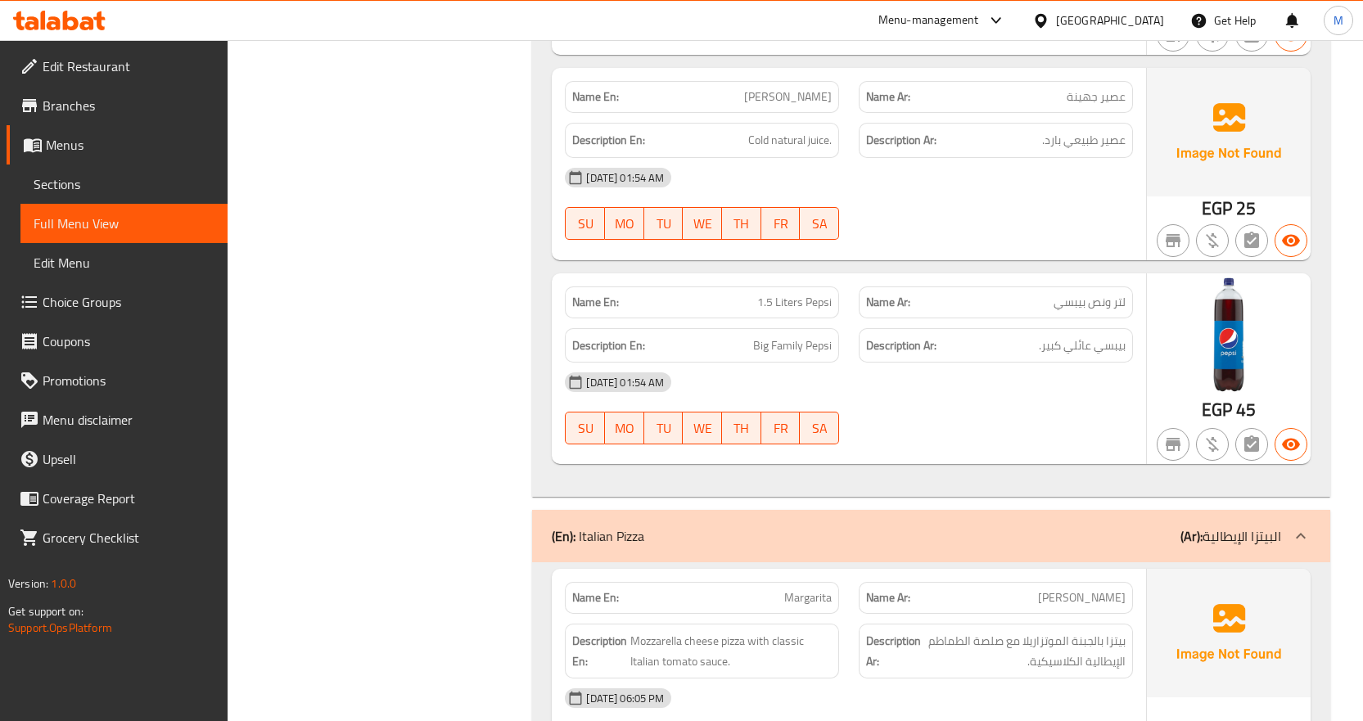
click at [1301, 510] on div "(En): Italian Pizza (Ar): البيتزا الإيطالية" at bounding box center [931, 536] width 798 height 52
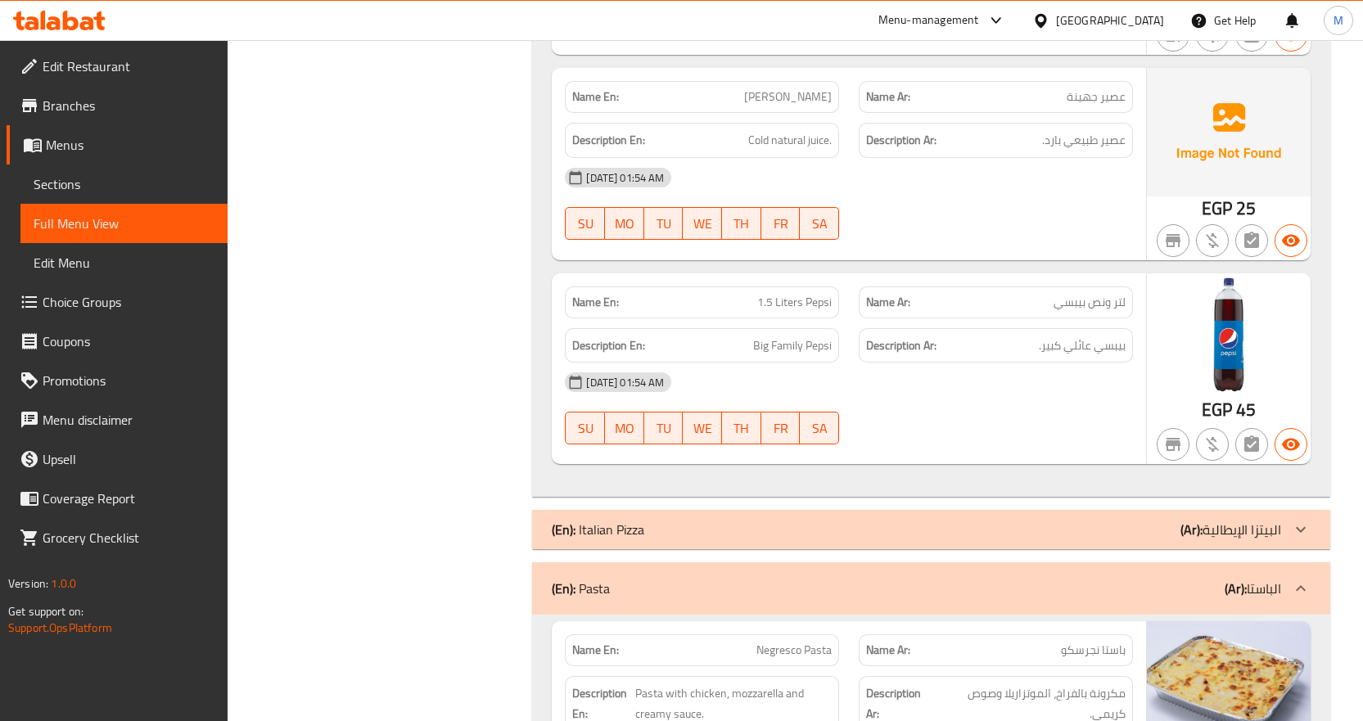
click at [1294, 579] on icon at bounding box center [1301, 589] width 20 height 20
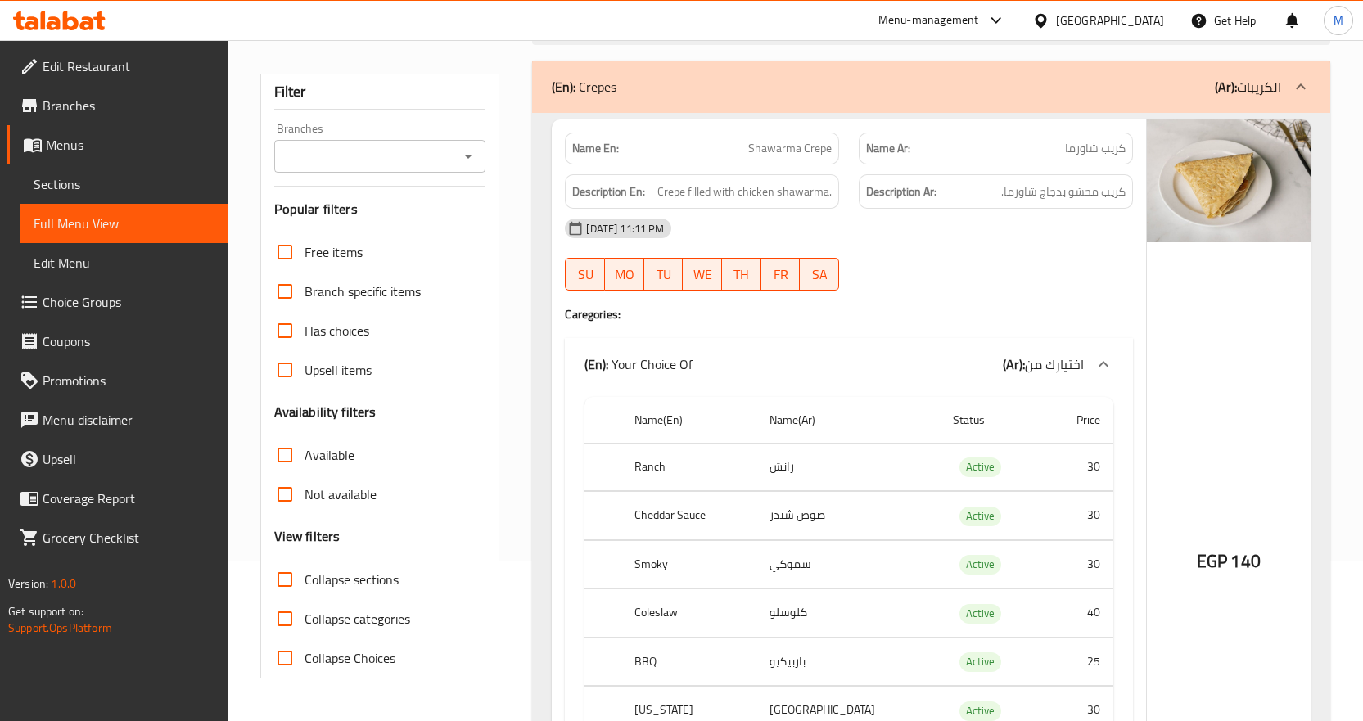
scroll to position [164, 0]
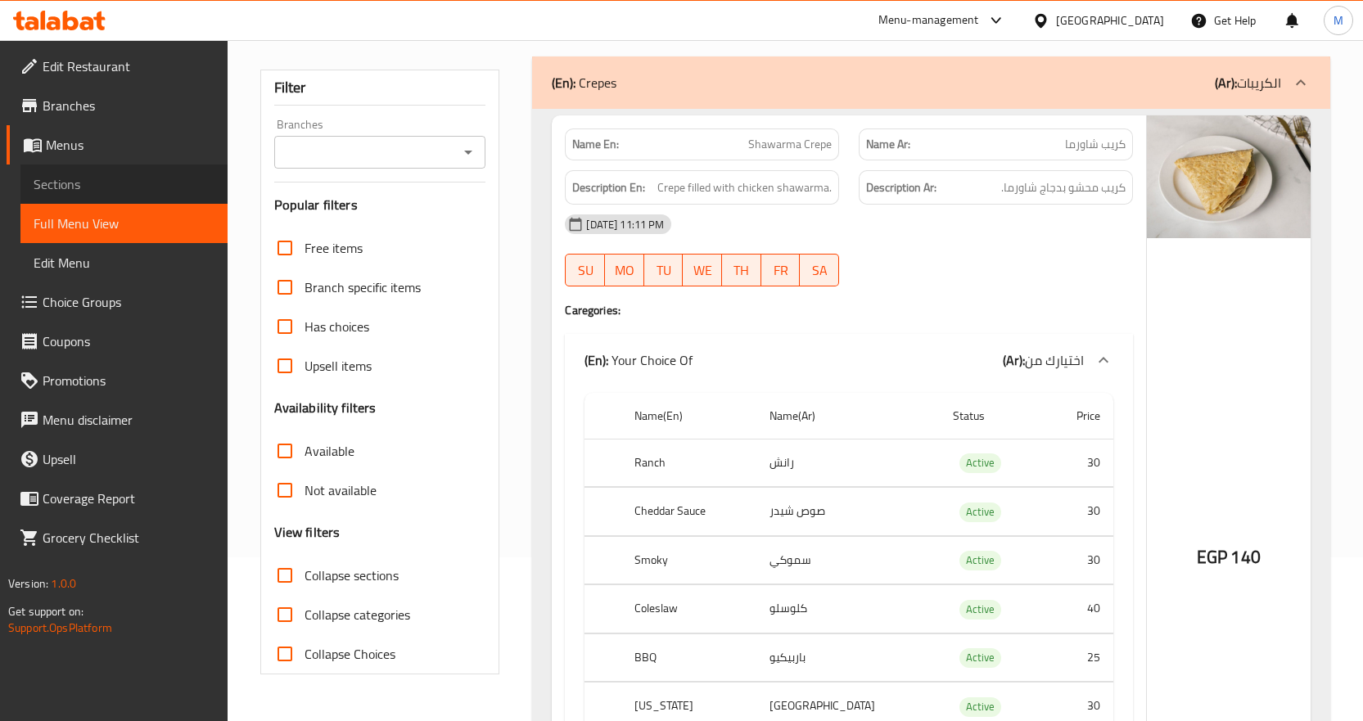
click at [80, 192] on span "Sections" at bounding box center [124, 184] width 181 height 20
